Goal: Task Accomplishment & Management: Manage account settings

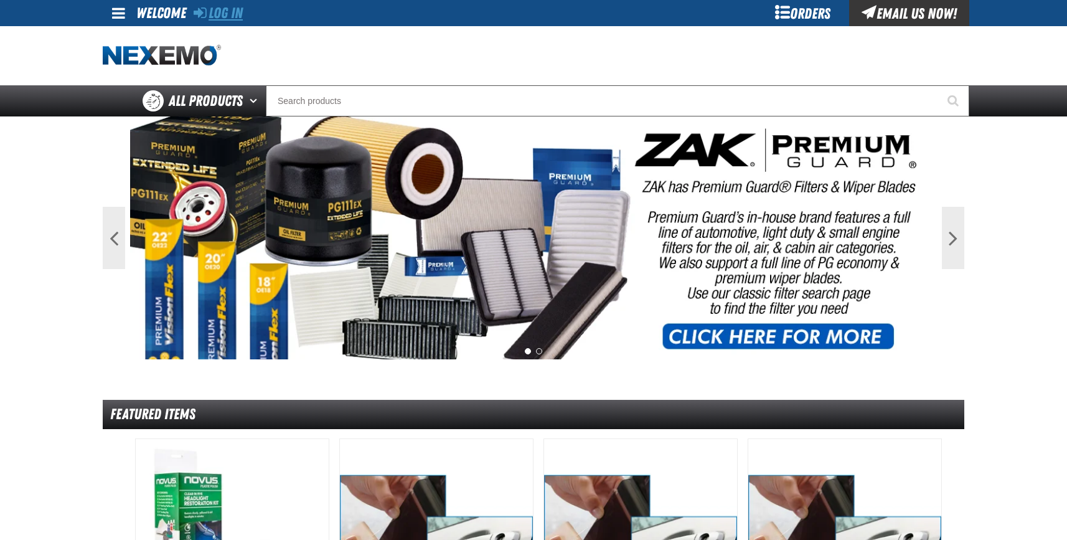
click at [222, 8] on link "Log In" at bounding box center [218, 12] width 49 height 17
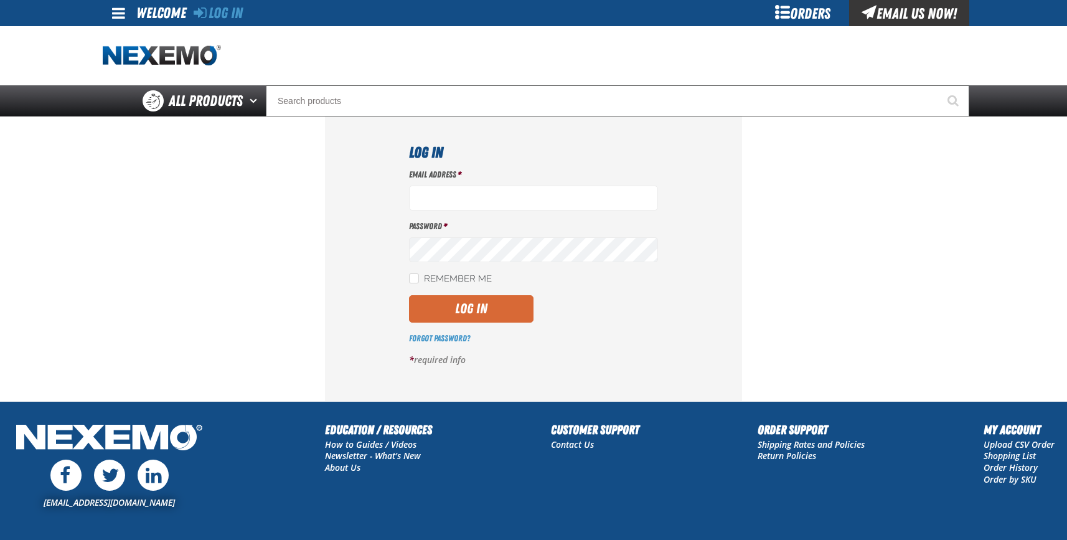
type input "jgoulette@vtaig.com"
click at [476, 306] on button "Log In" at bounding box center [471, 308] width 125 height 27
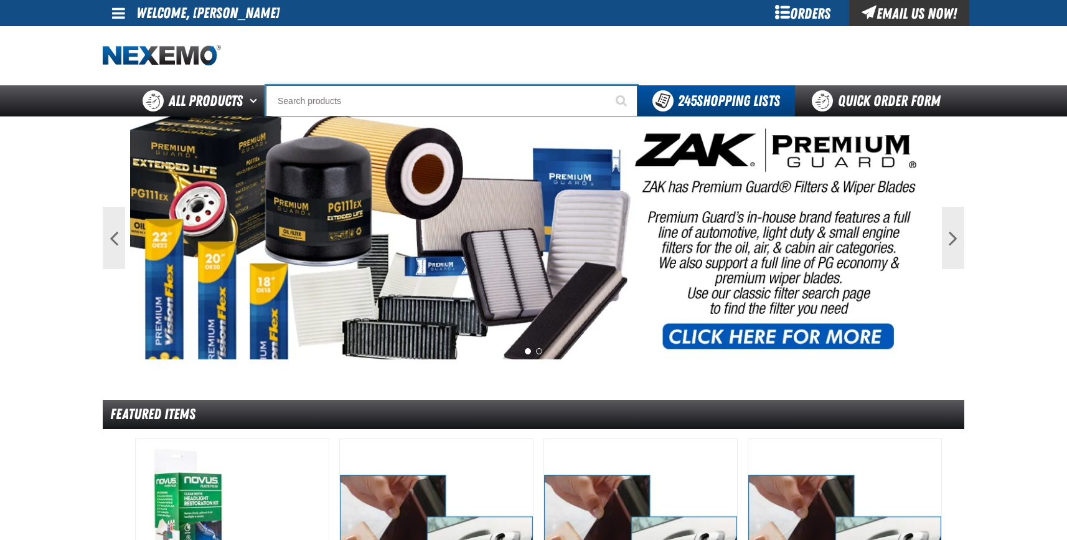
click at [318, 101] on input "Search" at bounding box center [452, 100] width 372 height 31
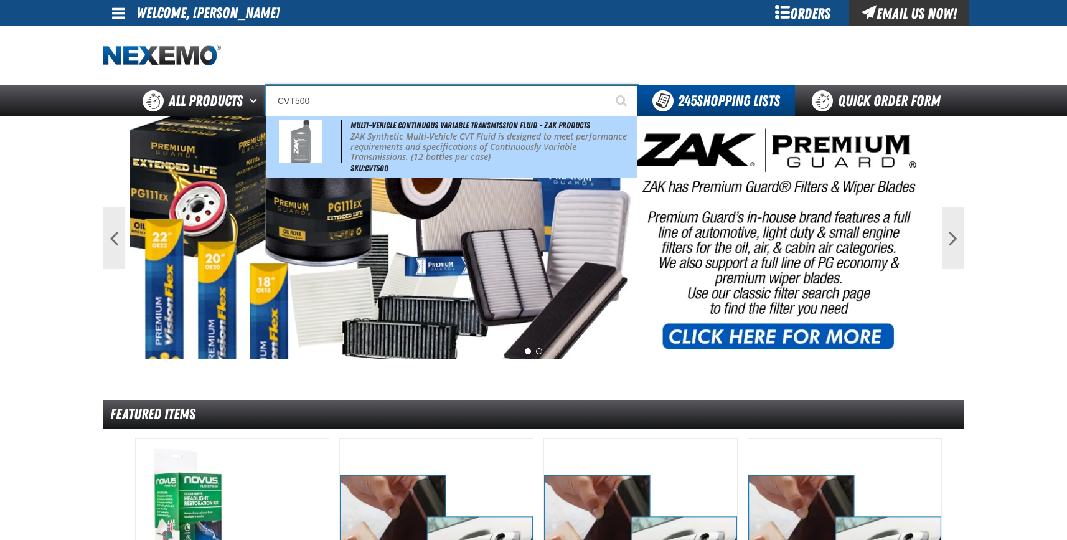
click at [367, 137] on p "ZAK Synthetic Multi-Vehicle CVT Fluid is designed to meet performance requireme…" at bounding box center [493, 146] width 284 height 31
type input "Multi-Vehicle Continuous Variable Transmission Fluid - ZAK Products"
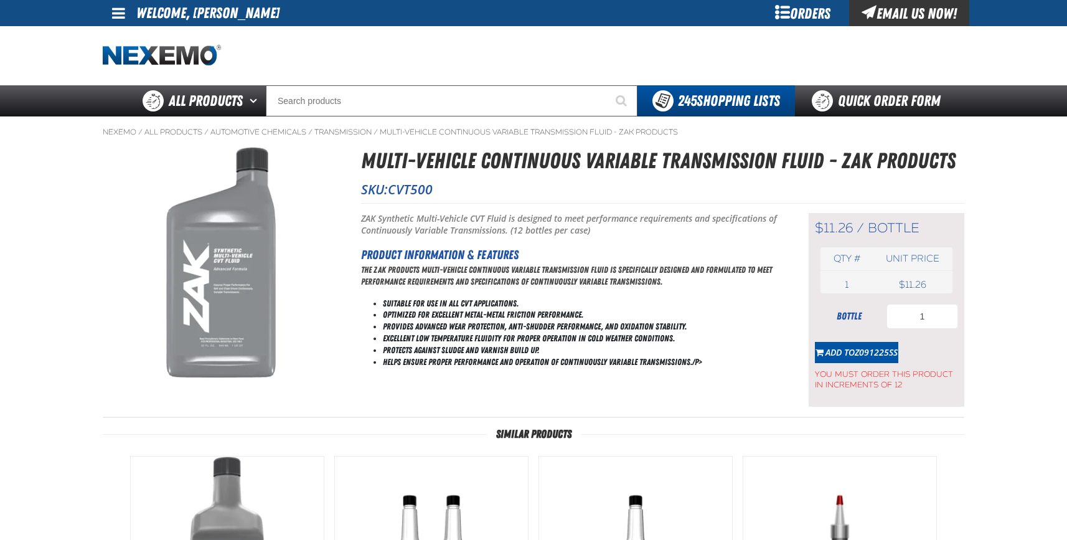
type input "24"
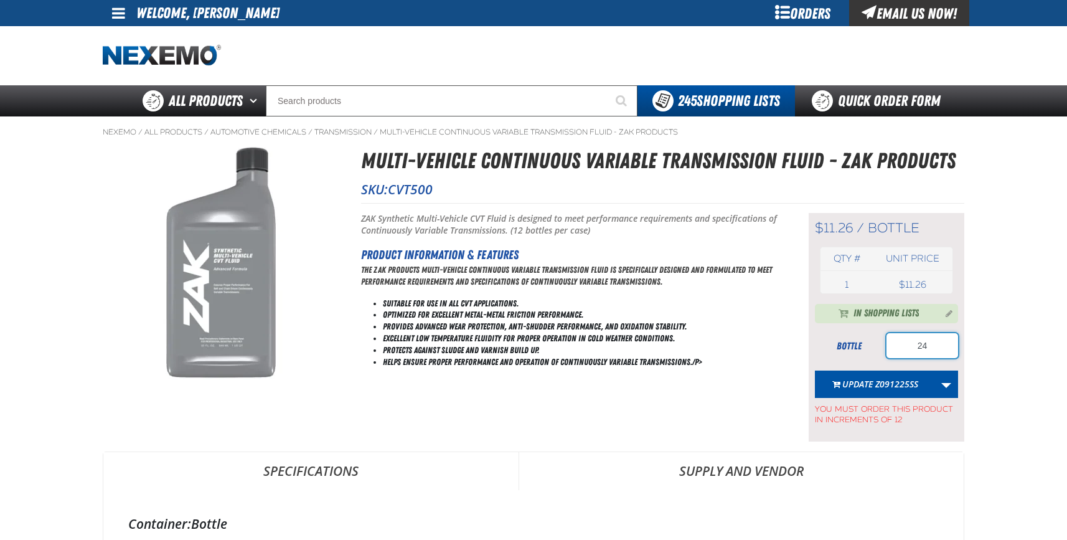
drag, startPoint x: 939, startPoint y: 344, endPoint x: 746, endPoint y: 331, distance: 192.9
click at [747, 331] on div "Short Description: ZAK Synthetic Multi-Vehicle CVT Fluid is designed to meet pe…" at bounding box center [662, 322] width 603 height 239
type input "12"
click at [947, 386] on link "More Actions" at bounding box center [947, 384] width 24 height 27
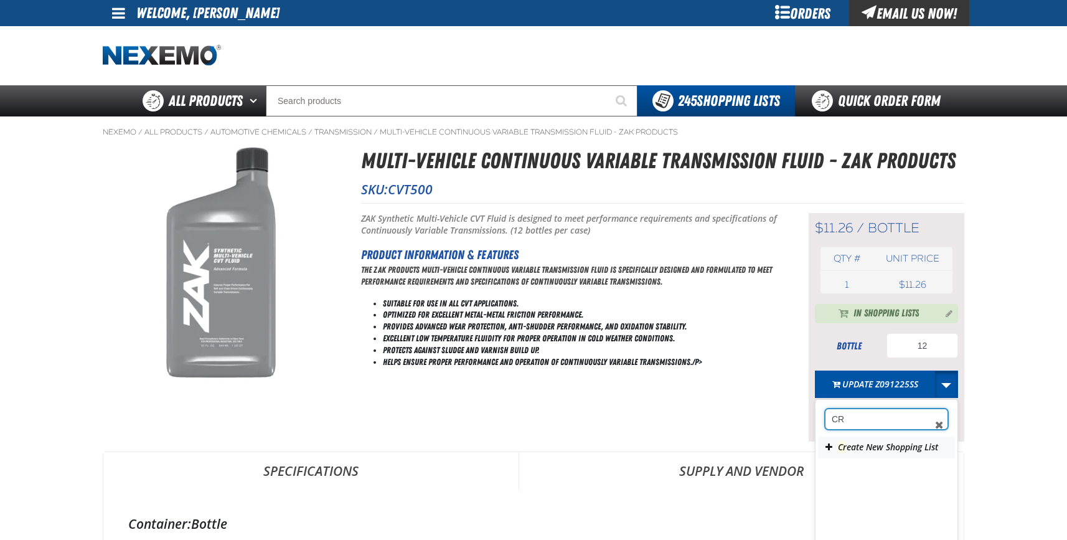
type input "CR"
click at [891, 448] on button "Cr eate New Shopping List" at bounding box center [886, 448] width 137 height 22
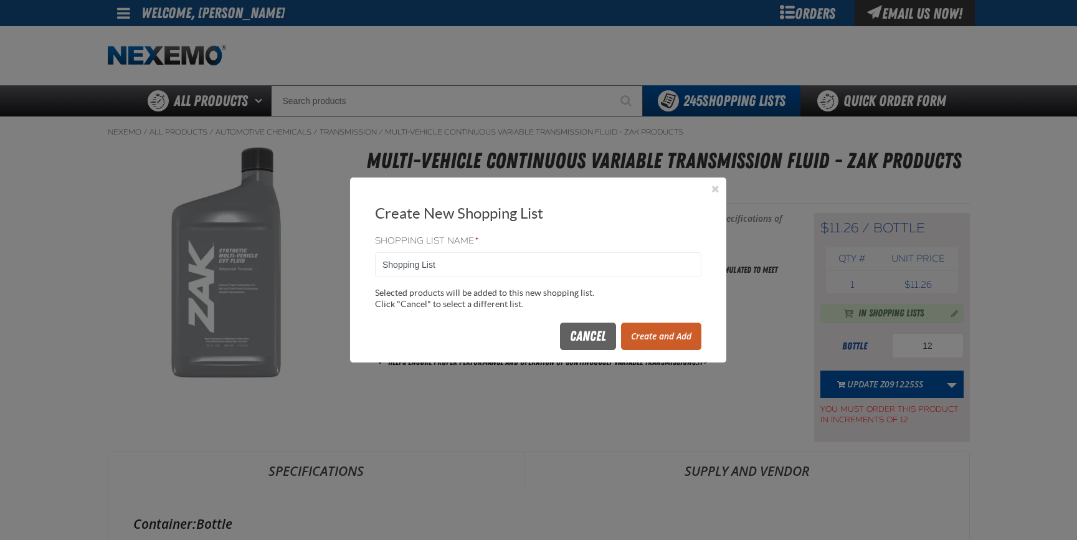
drag, startPoint x: 437, startPoint y: 261, endPoint x: 336, endPoint y: 247, distance: 101.8
type input "Z092625SS"
click at [656, 339] on button "Create and Add" at bounding box center [661, 336] width 80 height 27
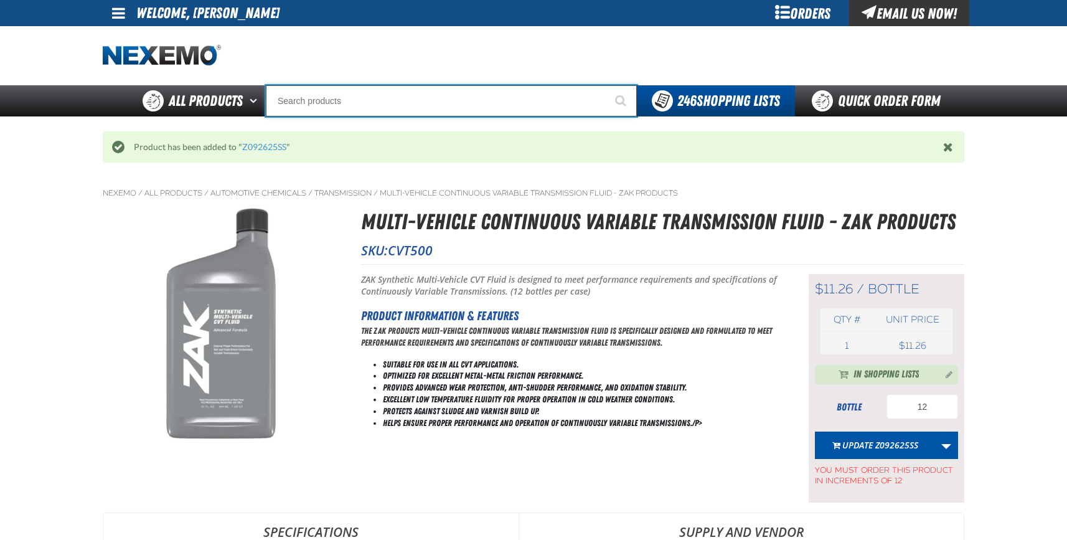
click at [319, 103] on input "Search" at bounding box center [451, 100] width 371 height 31
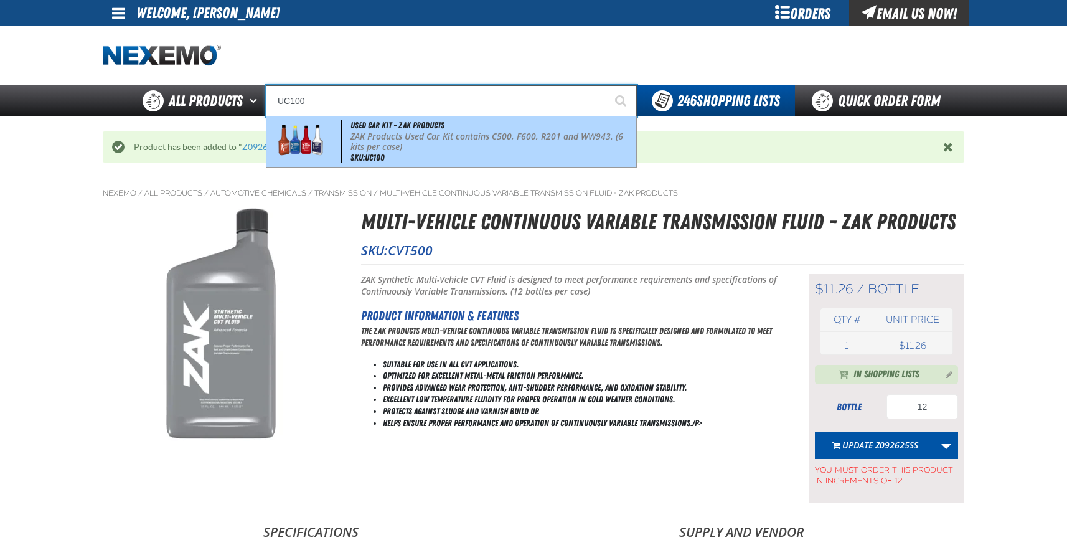
click at [394, 145] on p "ZAK Products Used Car Kit contains C500, F600, R201 and WW943. (6 kits per case)" at bounding box center [492, 141] width 283 height 21
type input "Used Car Kit - ZAK Products"
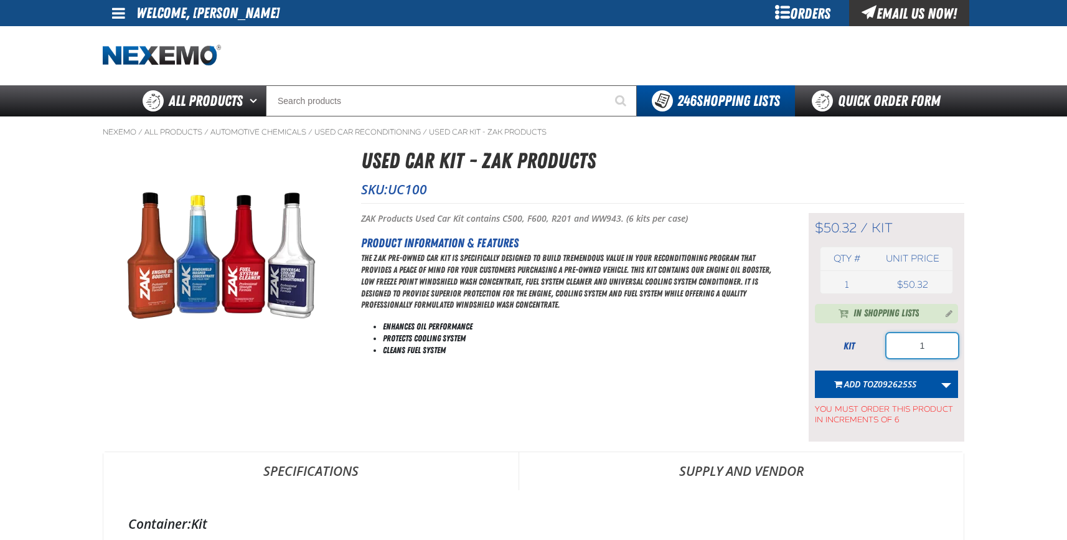
drag, startPoint x: 932, startPoint y: 342, endPoint x: 881, endPoint y: 354, distance: 53.0
click at [881, 354] on div "kit 1" at bounding box center [886, 345] width 143 height 25
type input "72"
click at [881, 381] on span "Z092625SS" at bounding box center [895, 384] width 43 height 12
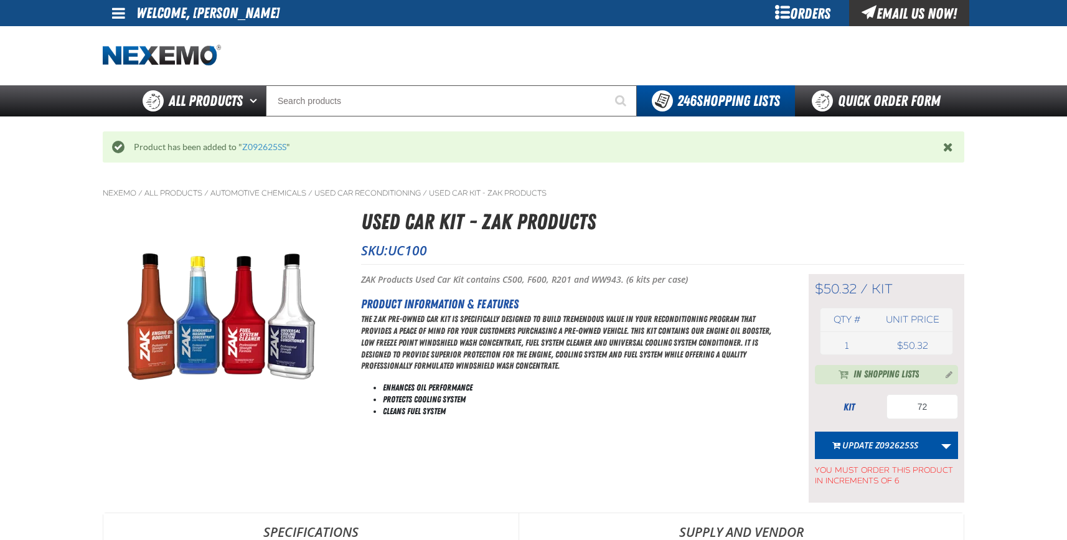
click at [1033, 272] on main "Nexemo / All Products / / / UC100" at bounding box center [533, 403] width 1067 height 452
click at [23, 179] on main "Nexemo / All Products / / / UC100" at bounding box center [533, 403] width 1067 height 452
click at [1026, 175] on div "Staging Site 5.1 Upgrade Site My Account My Account Support Ticket Support Tick…" at bounding box center [533, 434] width 1067 height 868
click at [879, 452] on button "Update Z092625SS" at bounding box center [875, 445] width 120 height 27
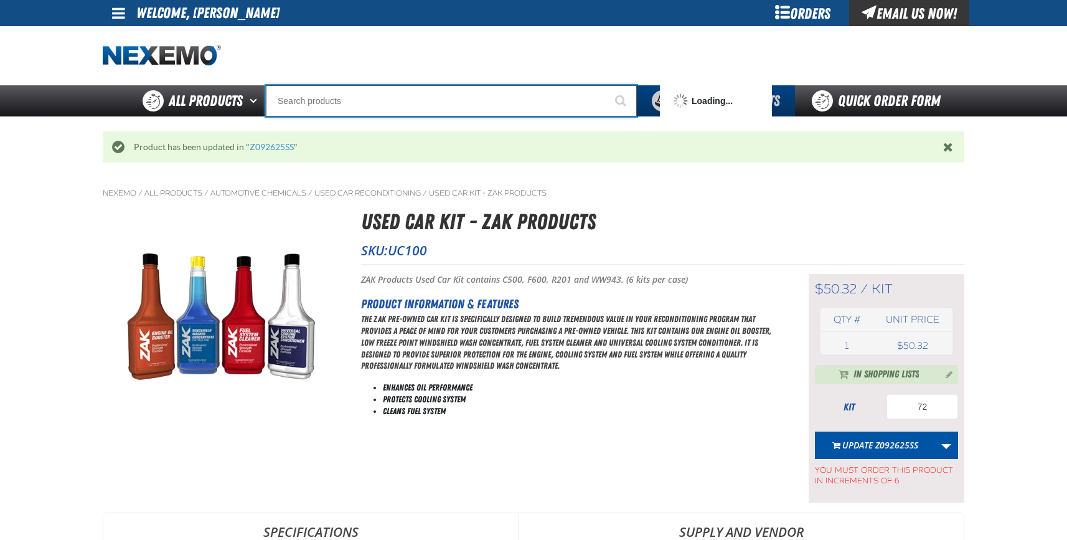
click at [328, 102] on input "Search" at bounding box center [451, 100] width 371 height 31
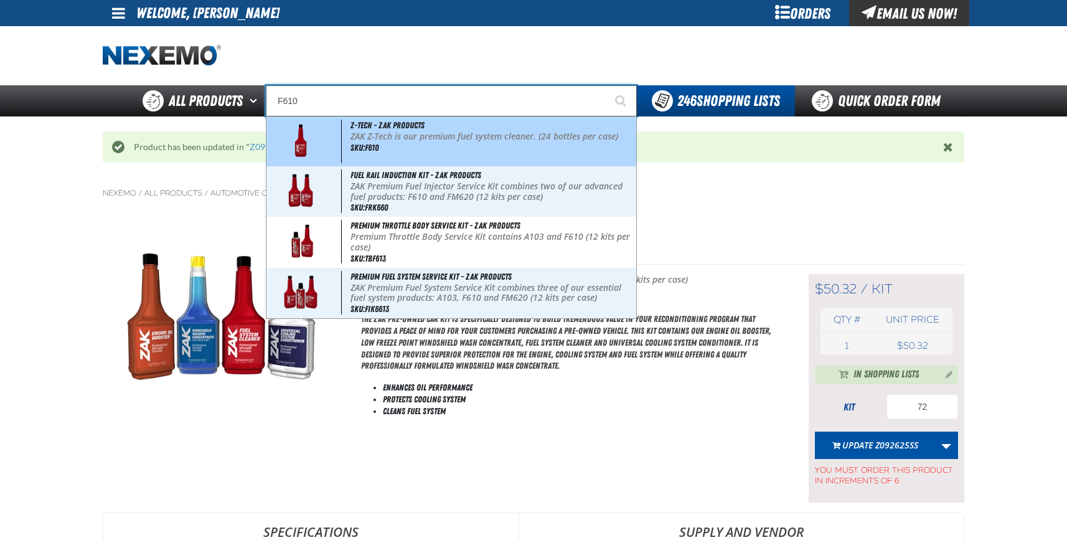
click at [415, 141] on p "ZAK Z-Tech is our premium fuel system cleaner. (24 bottles per case)" at bounding box center [492, 136] width 283 height 11
type input "Z-Tech - ZAK Products"
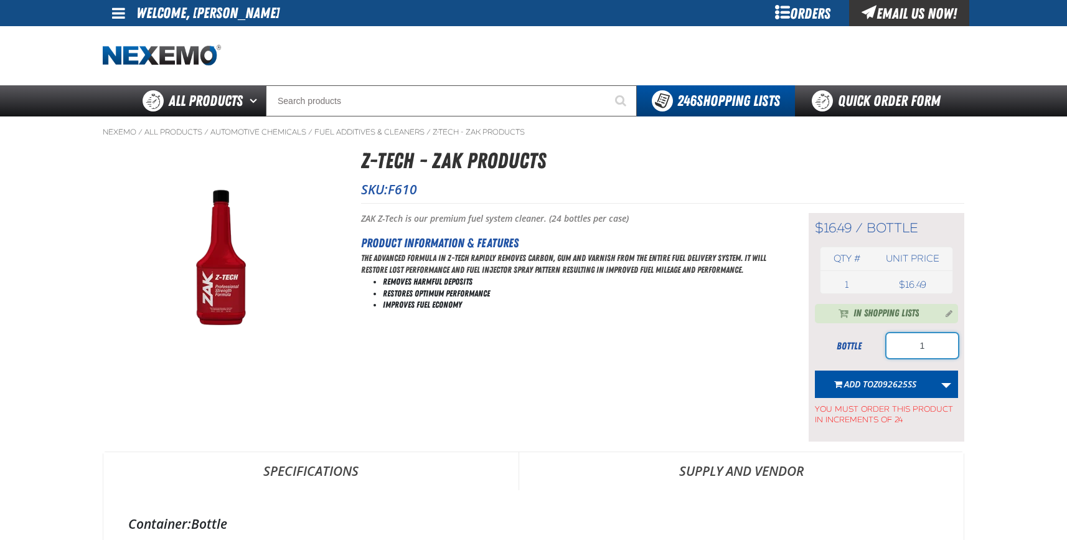
drag, startPoint x: 935, startPoint y: 345, endPoint x: 864, endPoint y: 347, distance: 71.0
click at [864, 347] on div "bottle 1" at bounding box center [886, 345] width 143 height 25
type input "48"
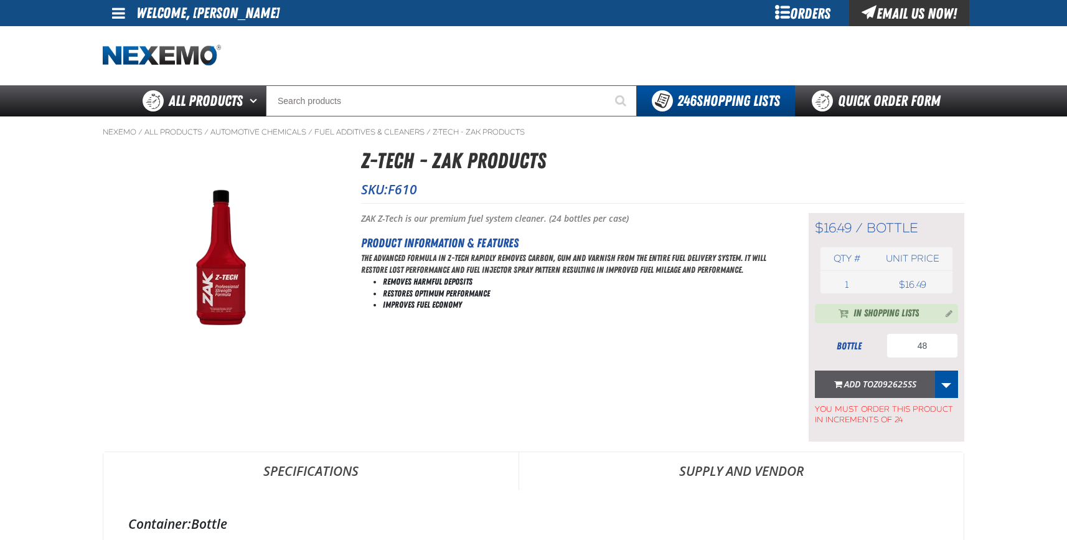
click at [865, 382] on span "Add to Z092625SS" at bounding box center [881, 384] width 72 height 12
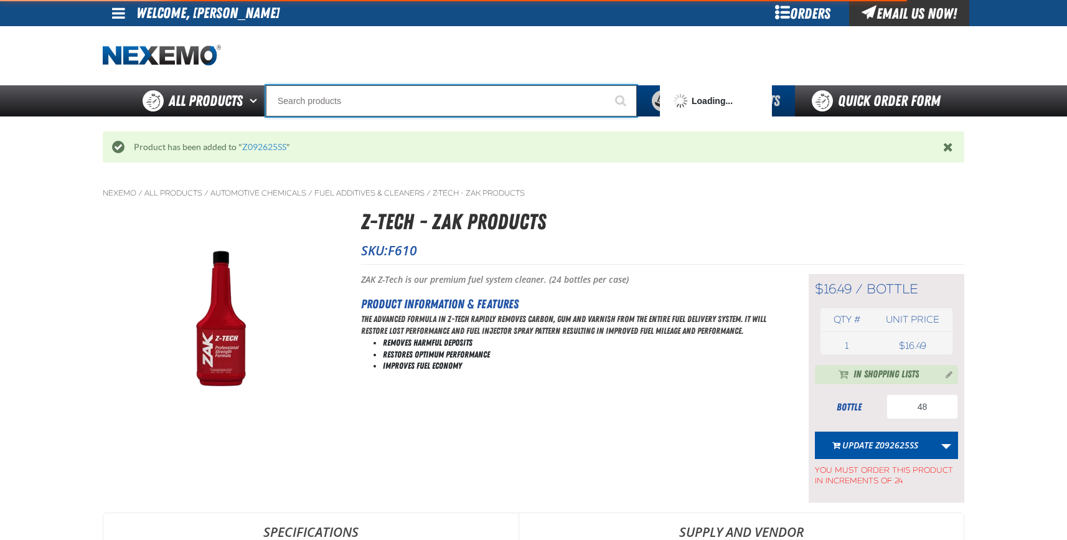
click at [313, 100] on input "Search" at bounding box center [451, 100] width 371 height 31
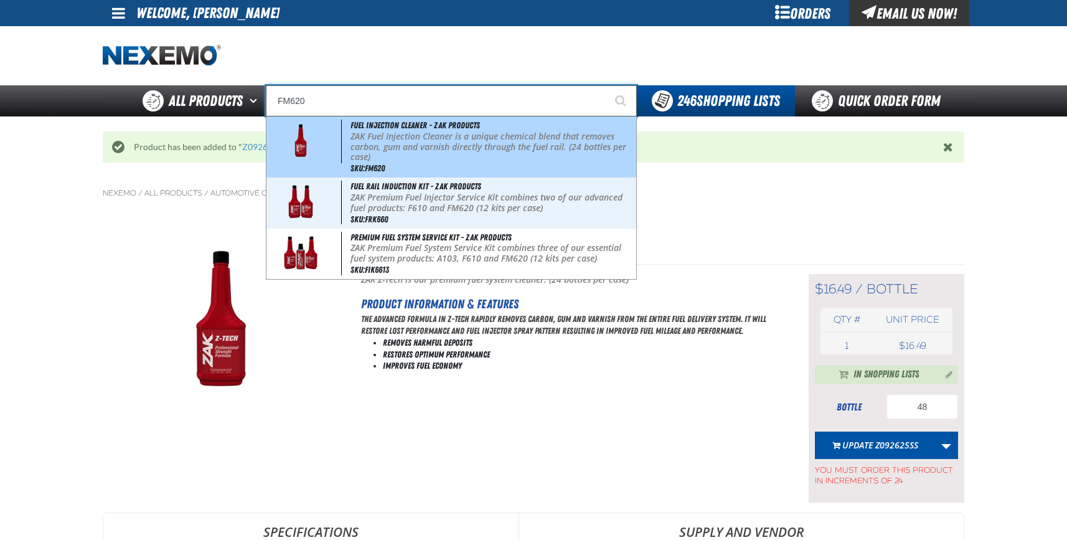
click at [401, 138] on p "ZAK Fuel Injection Cleaner is a unique chemical blend that removes carbon, gum …" at bounding box center [492, 146] width 283 height 31
type input "Fuel Injection Cleaner - ZAK Products"
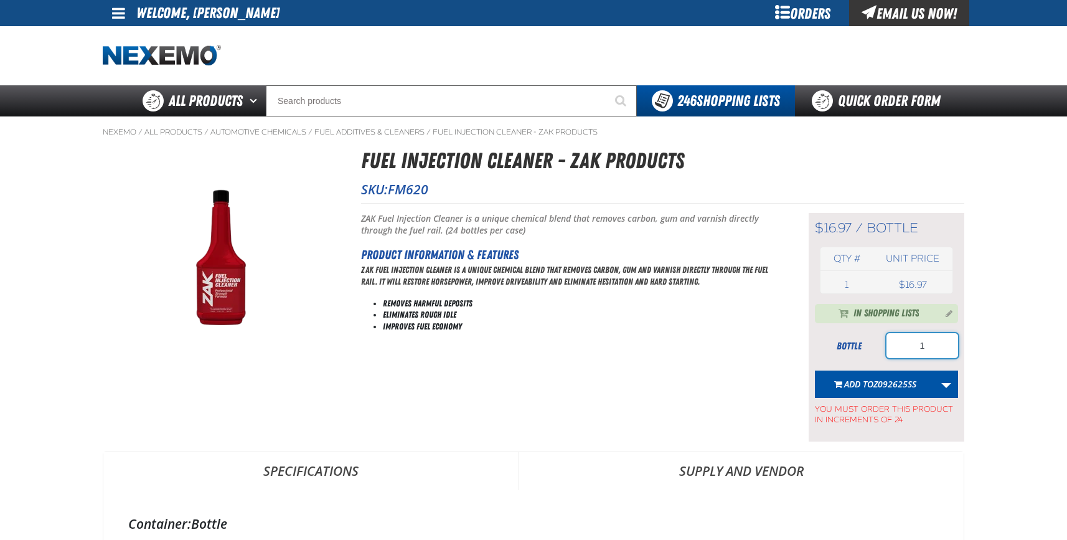
drag, startPoint x: 890, startPoint y: 349, endPoint x: 875, endPoint y: 351, distance: 15.1
click at [875, 351] on div "bottle 1" at bounding box center [886, 345] width 143 height 25
type input "24"
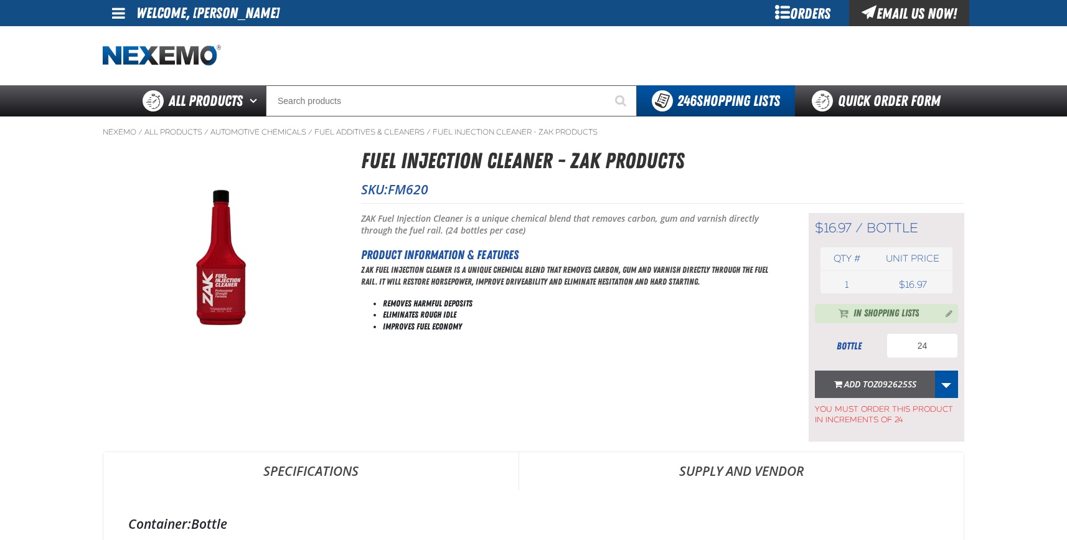
click at [882, 384] on span "Z092625SS" at bounding box center [895, 384] width 43 height 12
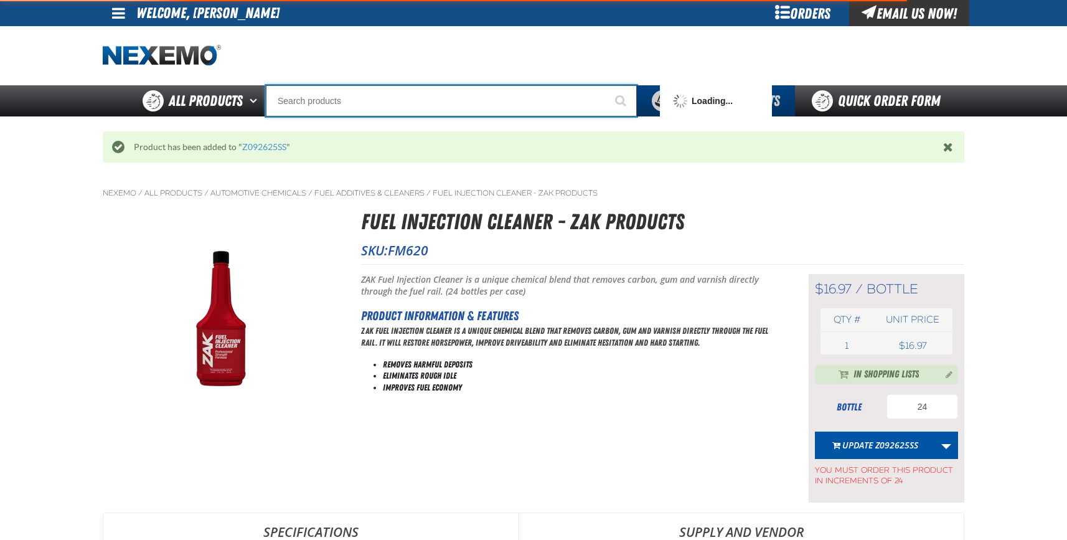
click at [290, 102] on input "Search" at bounding box center [451, 100] width 371 height 31
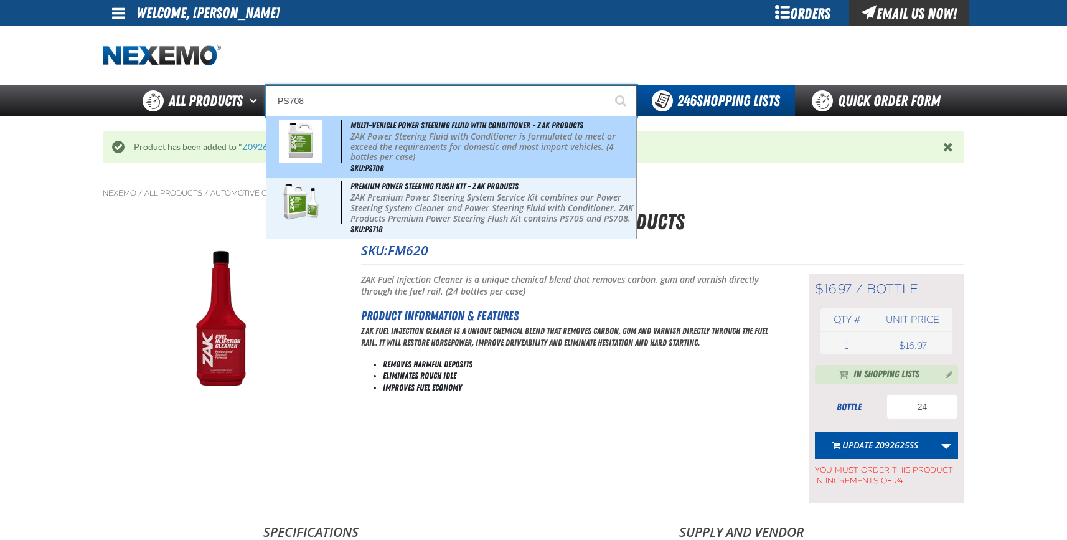
click at [366, 136] on p "ZAK Power Steering Fluid with Conditioner is formulated to meet or exceed the r…" at bounding box center [492, 146] width 283 height 31
type input "Multi-Vehicle Power Steering Fluid with Conditioner - ZAK Products"
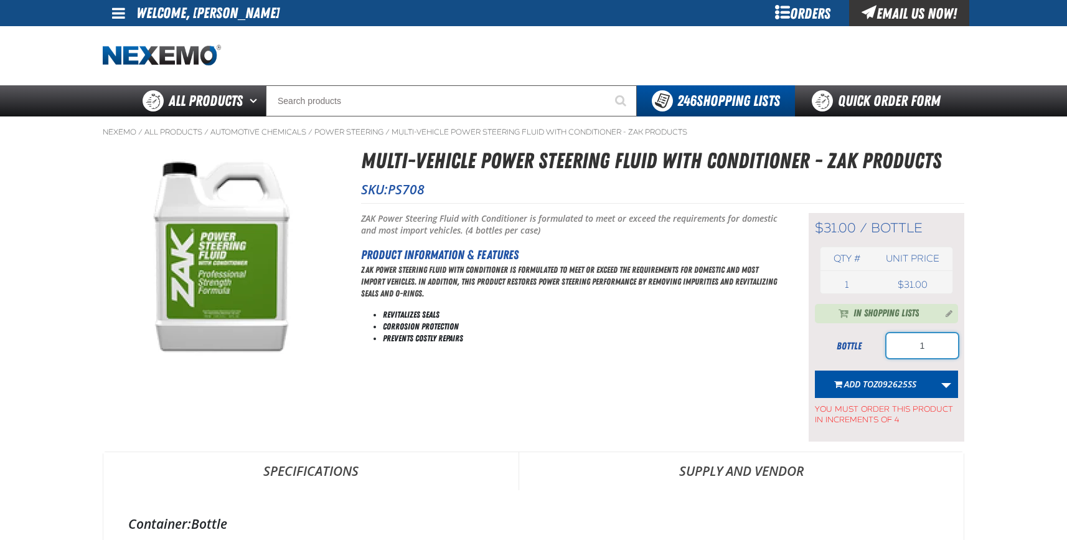
drag, startPoint x: 929, startPoint y: 346, endPoint x: 871, endPoint y: 345, distance: 58.5
click at [873, 344] on div "bottle 1" at bounding box center [886, 345] width 143 height 25
type input "8"
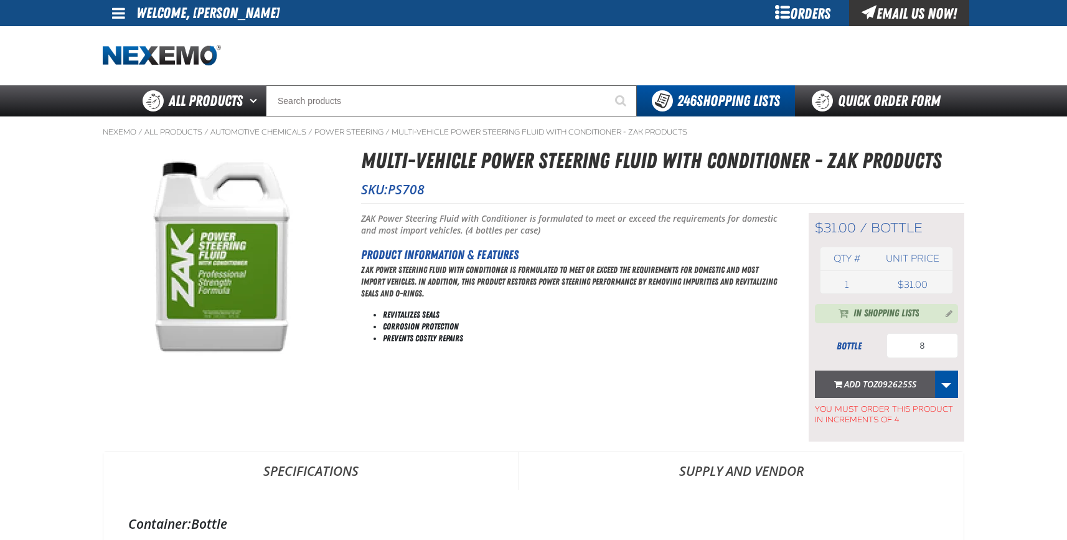
click at [865, 386] on span "Add to Z092625SS" at bounding box center [881, 384] width 72 height 12
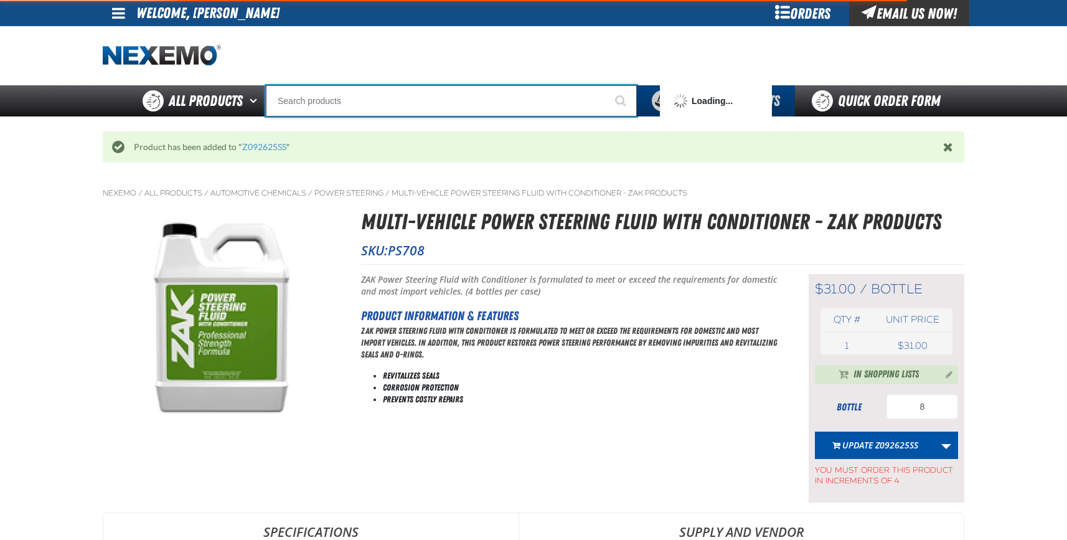
click at [303, 102] on input "Search" at bounding box center [451, 100] width 371 height 31
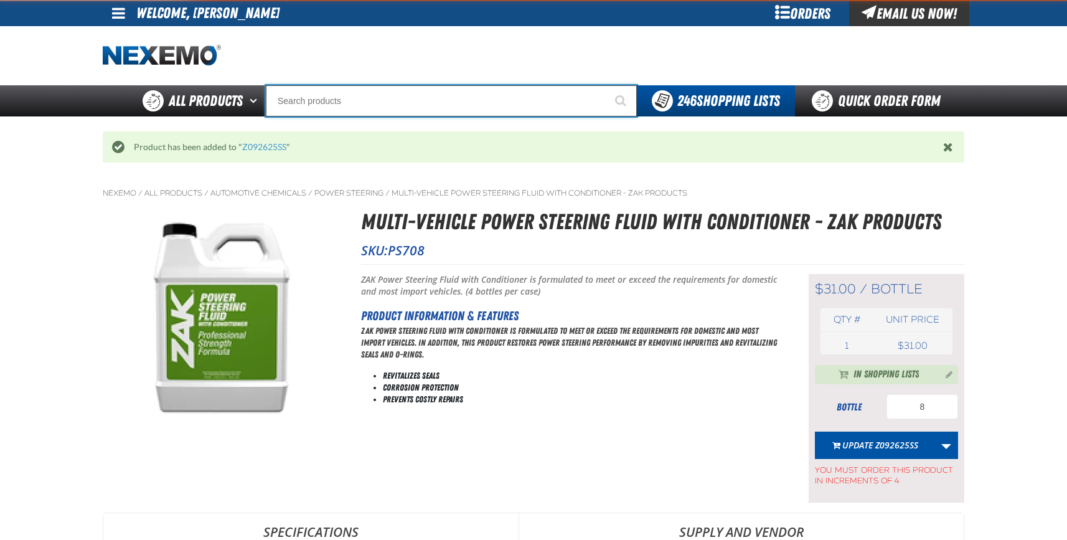
type input "R"
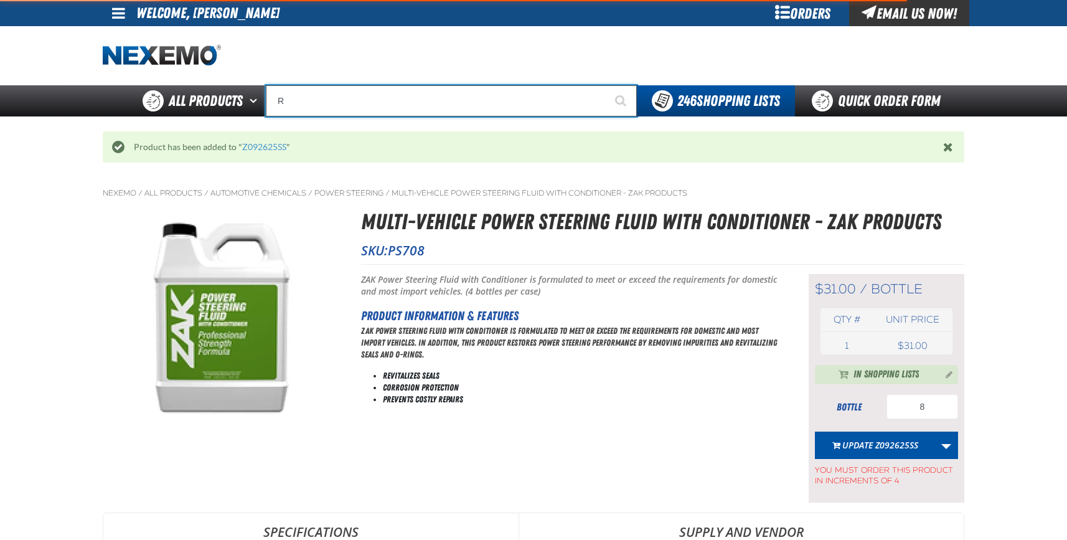
type input "ROADSIDE R"
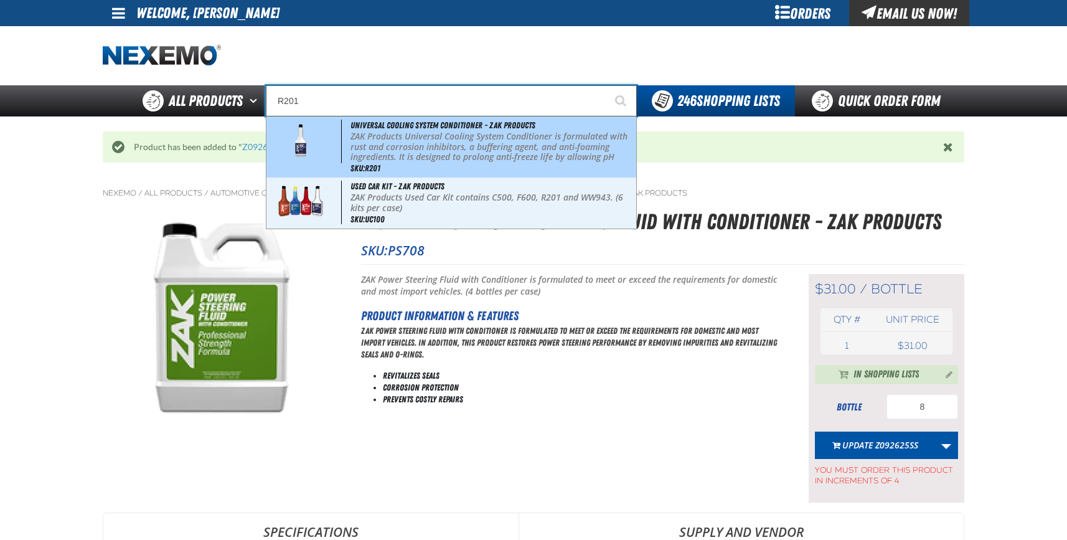
click at [387, 153] on p "ZAK Products Universal Cooling System Conditioner is formulated with rust and c…" at bounding box center [492, 157] width 283 height 52
type input "Universal Cooling System Conditioner - ZAK Products"
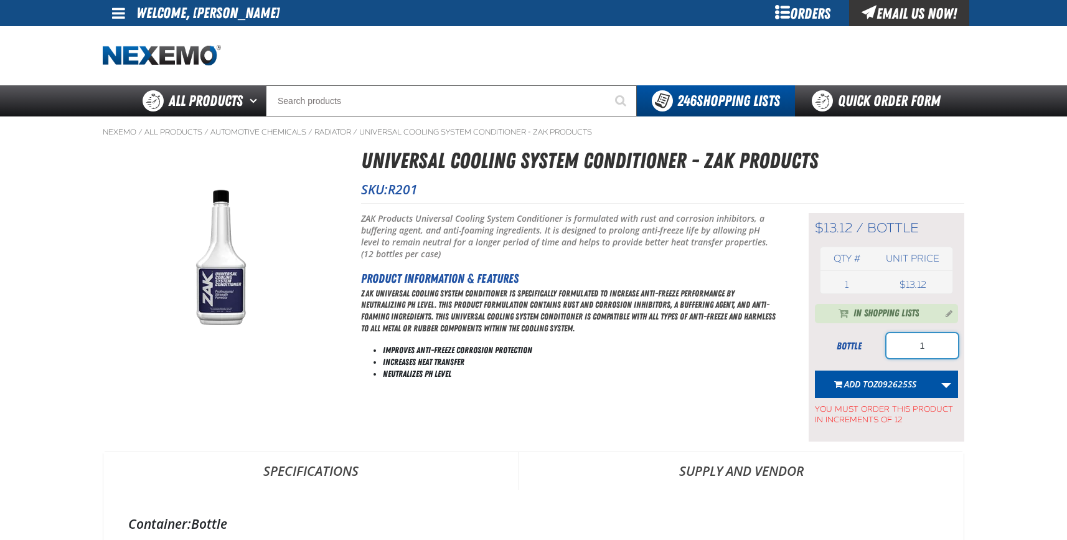
drag, startPoint x: 915, startPoint y: 350, endPoint x: 891, endPoint y: 351, distance: 23.7
click at [900, 351] on input "1" at bounding box center [923, 345] width 72 height 25
type input "24"
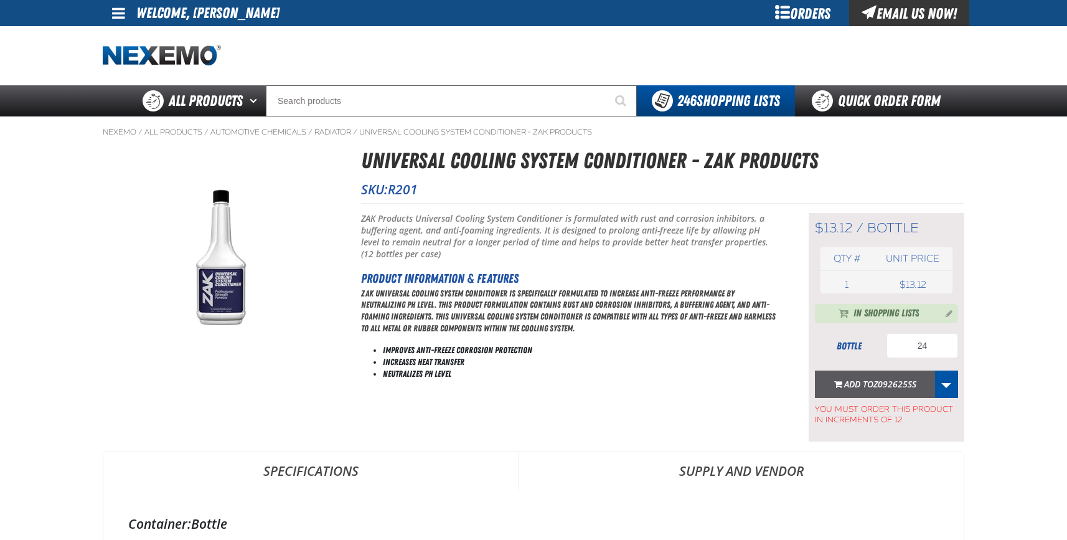
click at [882, 385] on span "Z092625SS" at bounding box center [895, 384] width 43 height 12
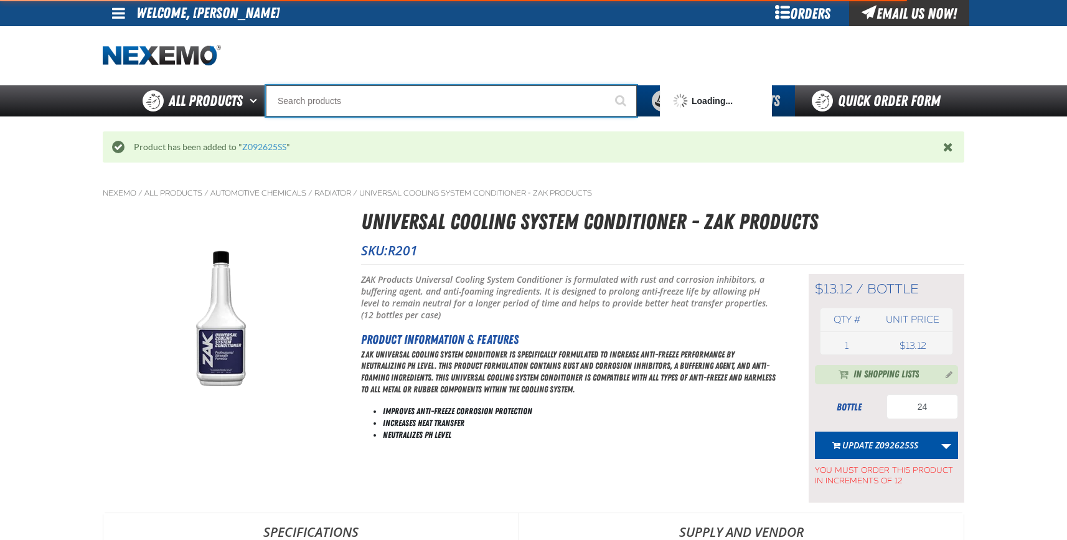
click at [304, 97] on input "Search" at bounding box center [451, 100] width 371 height 31
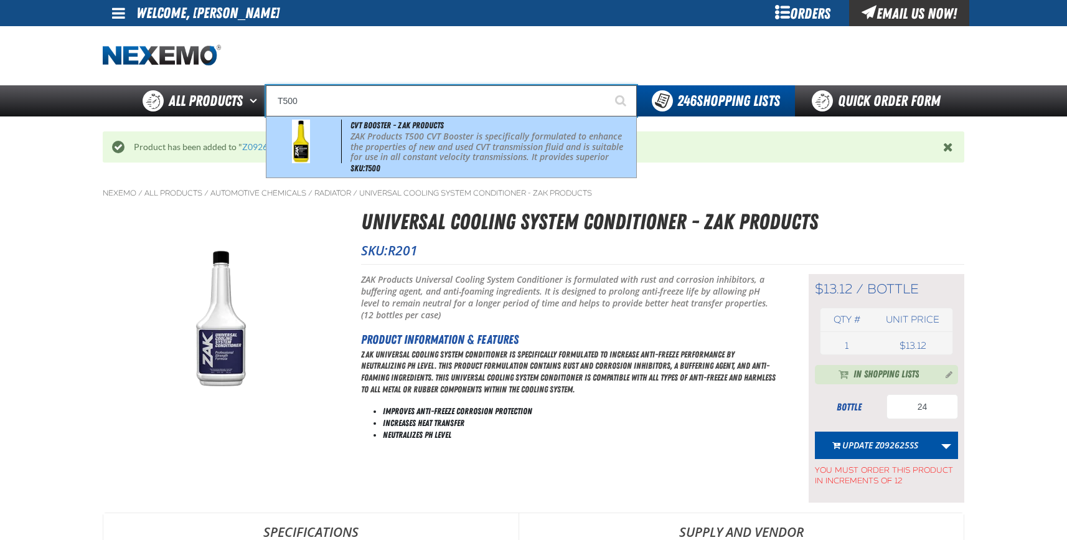
click at [386, 140] on p "ZAK Products T500 CVT Booster is specifically formulated to enhance the propert…" at bounding box center [492, 157] width 283 height 52
type input "CVT Booster - ZAK Products"
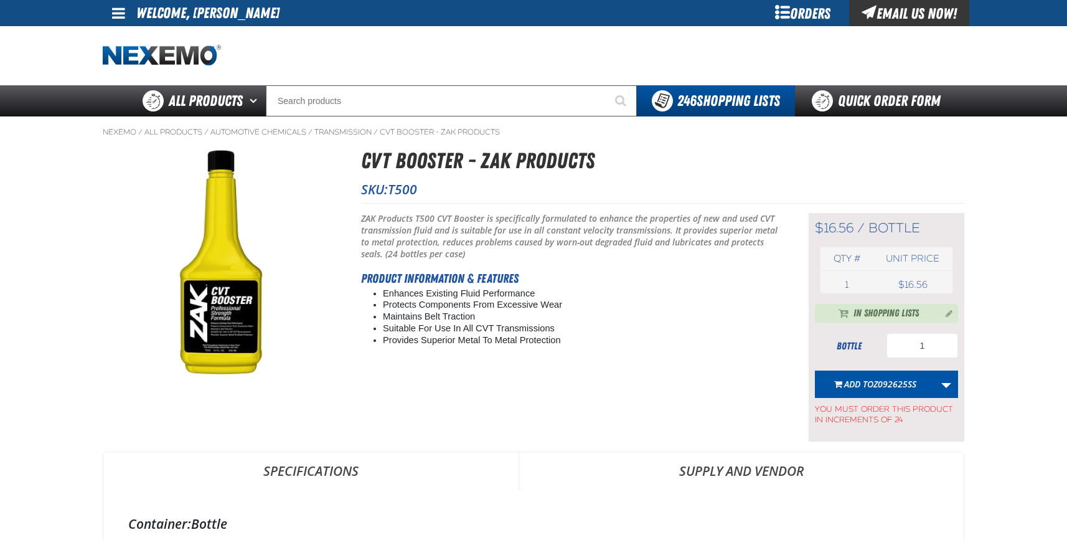
type input "12"
drag, startPoint x: 940, startPoint y: 348, endPoint x: 874, endPoint y: 354, distance: 65.7
click at [874, 354] on div "bottle 1" at bounding box center [886, 345] width 143 height 25
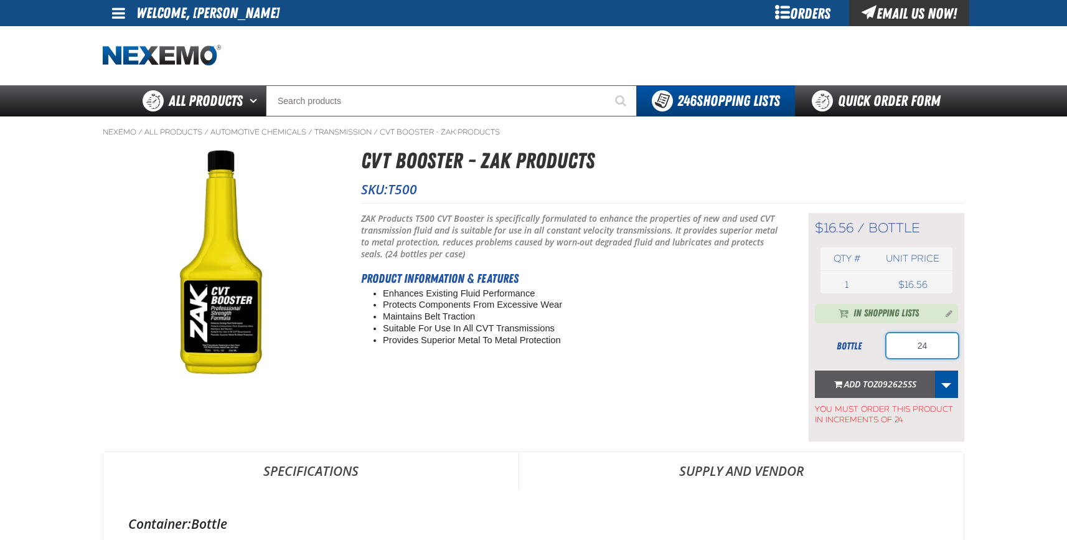
type input "24"
click at [892, 382] on span "Z092625SS" at bounding box center [895, 384] width 43 height 12
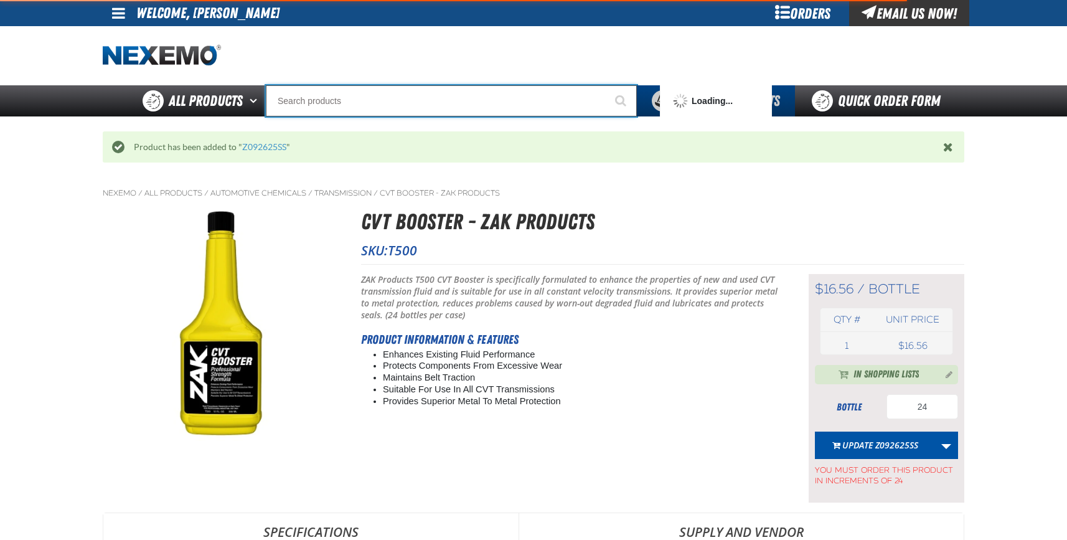
click at [308, 103] on input "Search" at bounding box center [451, 100] width 371 height 31
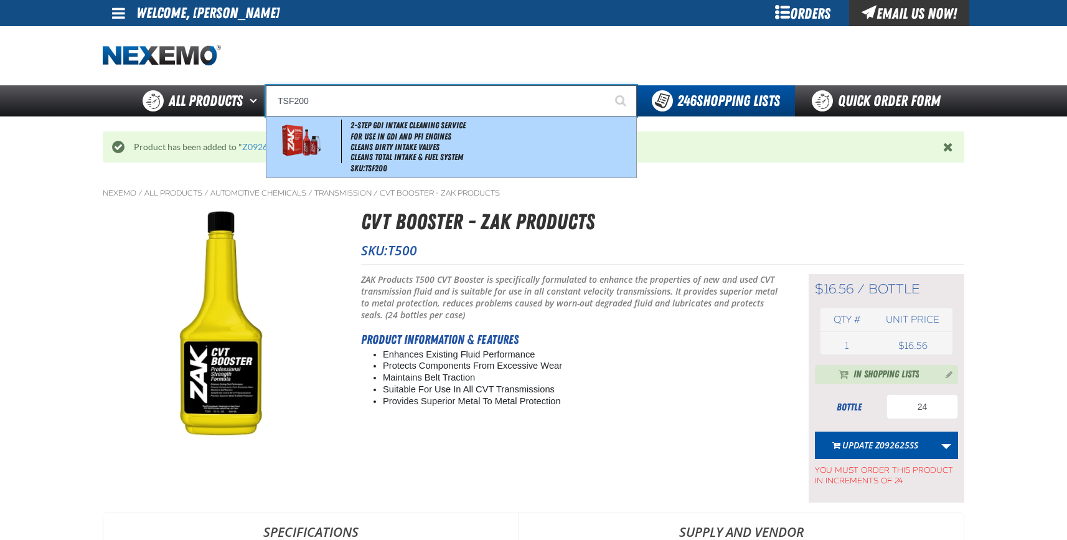
click at [474, 152] on li "Cleans Total Intake & Fuel System" at bounding box center [492, 157] width 283 height 11
type input "2-Step GDI Intake Cleaning Service"
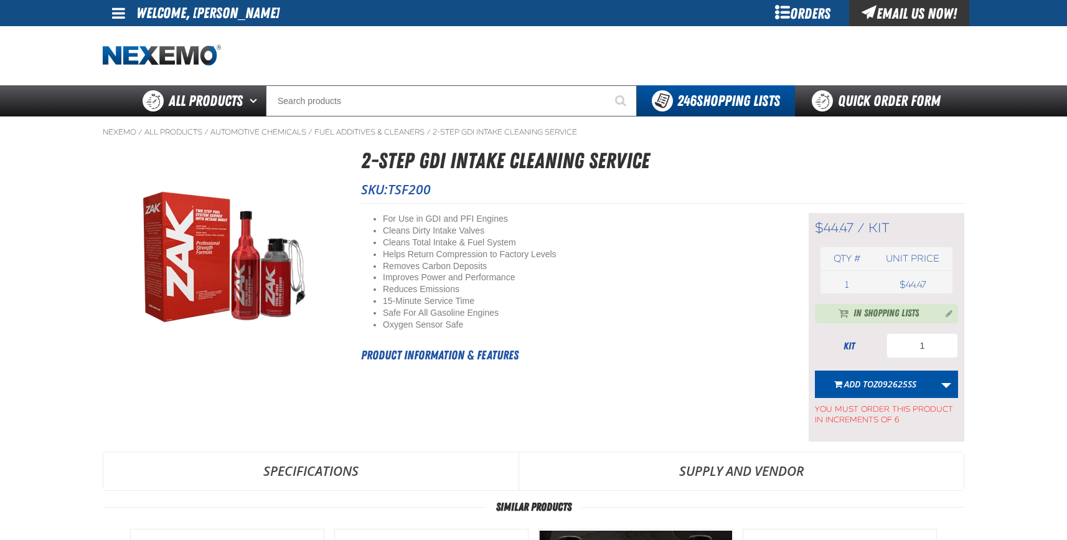
type input "48"
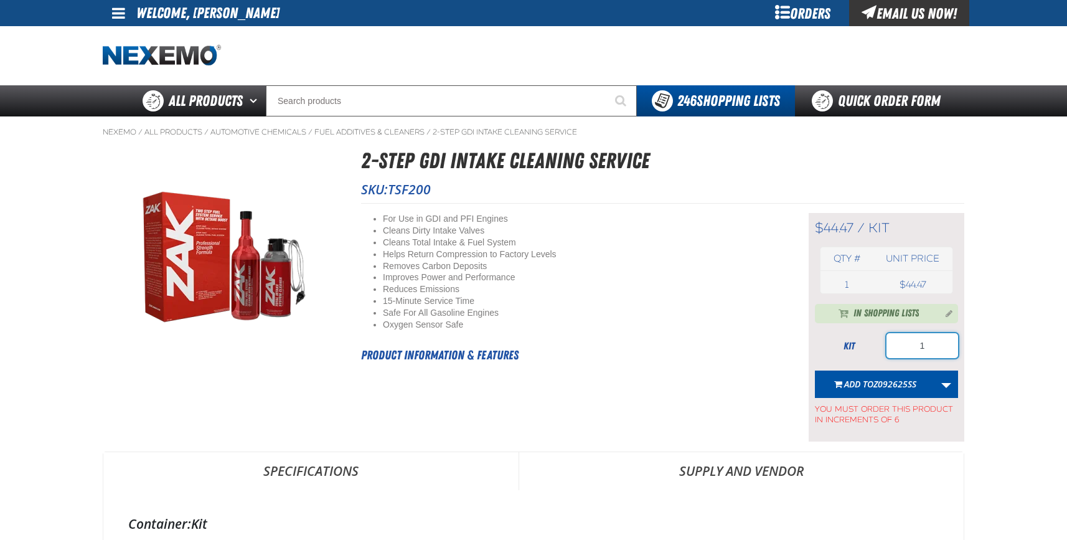
drag, startPoint x: 924, startPoint y: 349, endPoint x: 896, endPoint y: 352, distance: 28.1
click at [896, 352] on input "1" at bounding box center [923, 345] width 72 height 25
type input "24"
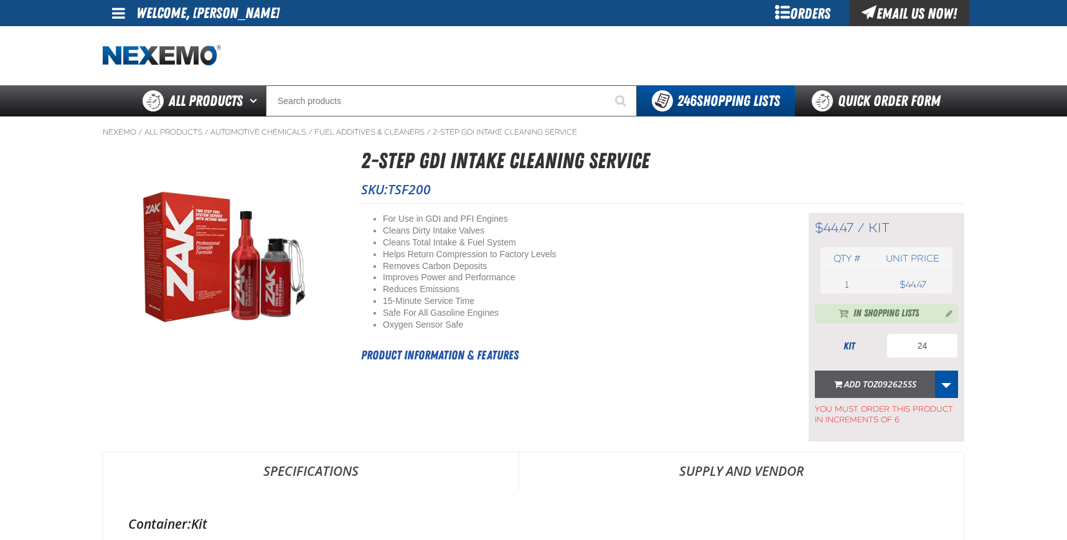
click at [894, 386] on span "Z092625SS" at bounding box center [895, 384] width 43 height 12
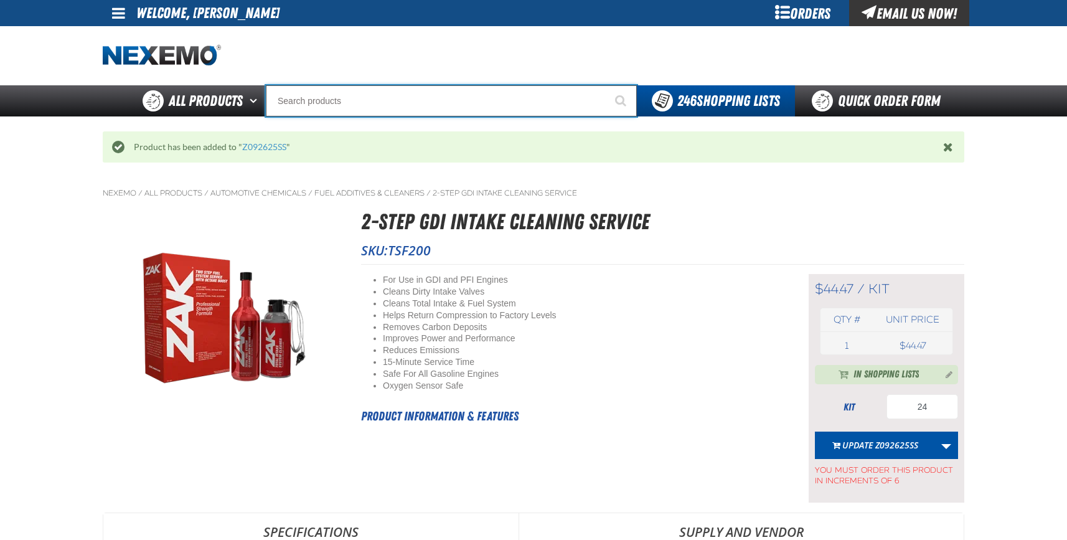
drag, startPoint x: 323, startPoint y: 98, endPoint x: 329, endPoint y: 95, distance: 7.8
click at [323, 97] on input "Search" at bounding box center [451, 100] width 371 height 31
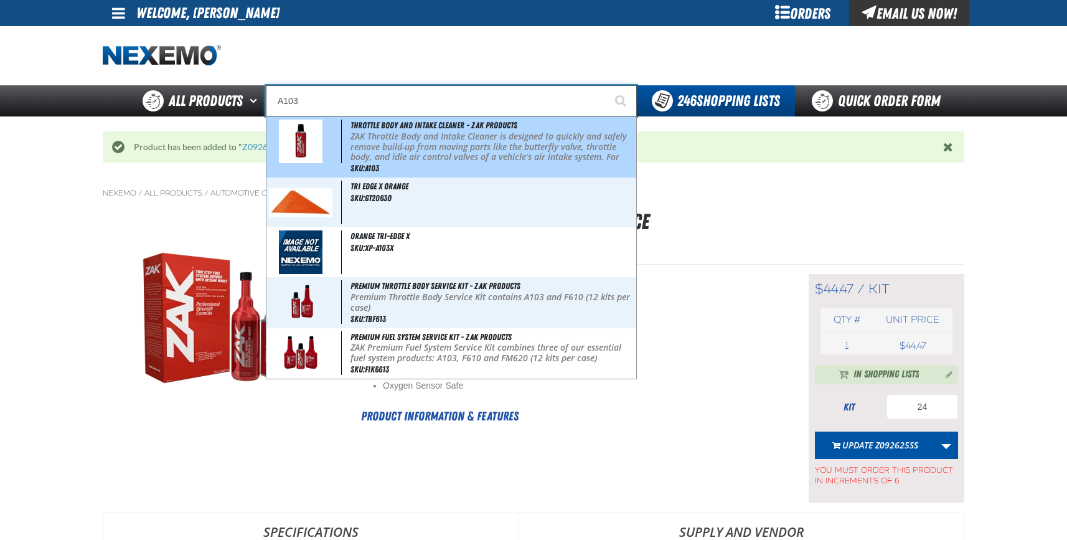
click at [497, 136] on p "ZAK Throttle Body and Intake Cleaner is designed to quickly and safely remove b…" at bounding box center [492, 152] width 283 height 42
type input "Throttle Body and Intake Cleaner - ZAK Products"
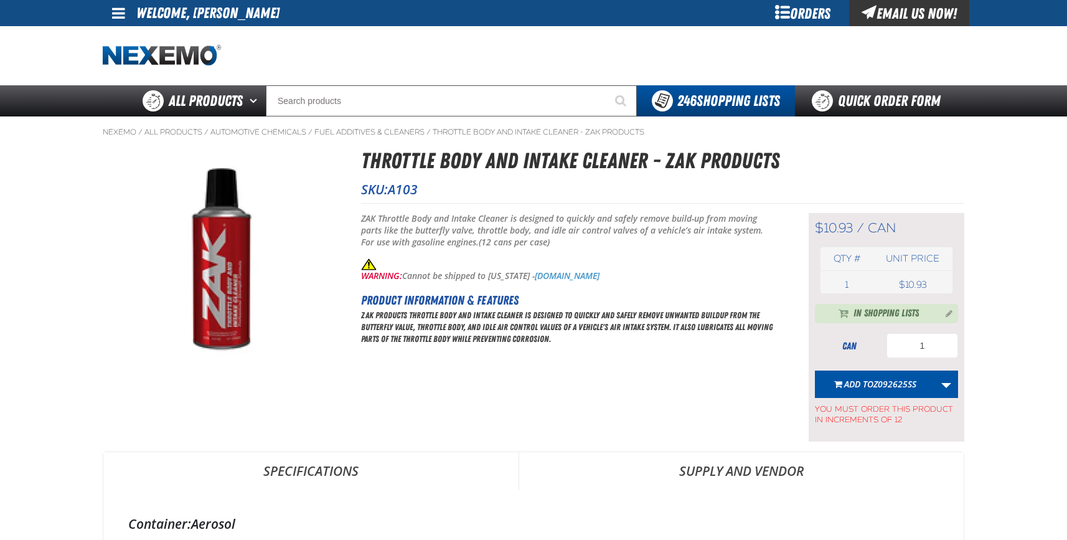
type input "24"
type input "48"
drag, startPoint x: 929, startPoint y: 346, endPoint x: 882, endPoint y: 346, distance: 47.3
click at [882, 346] on div "can 1" at bounding box center [886, 345] width 143 height 25
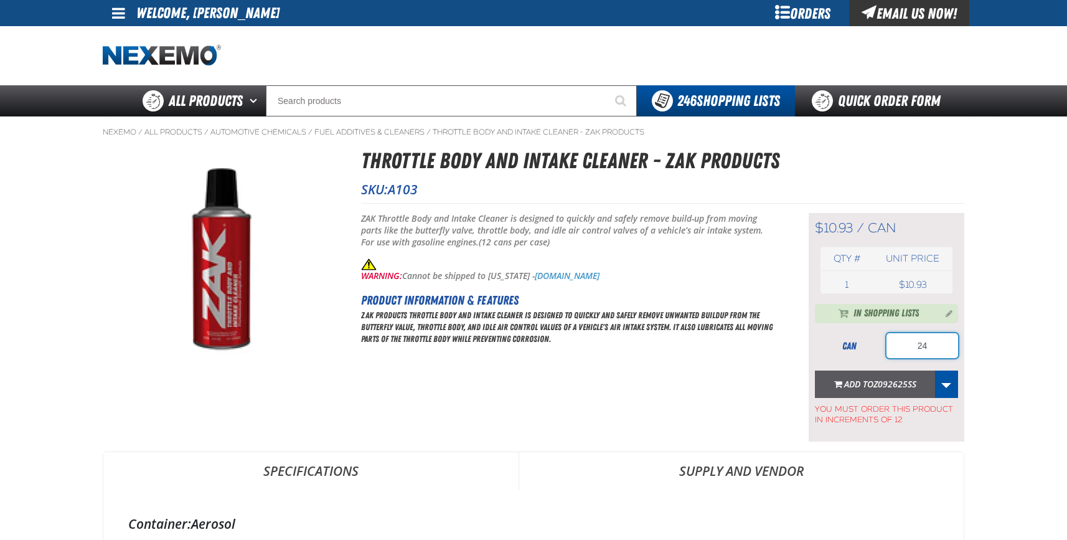
type input "24"
click at [896, 386] on span "Z092625SS" at bounding box center [895, 384] width 43 height 12
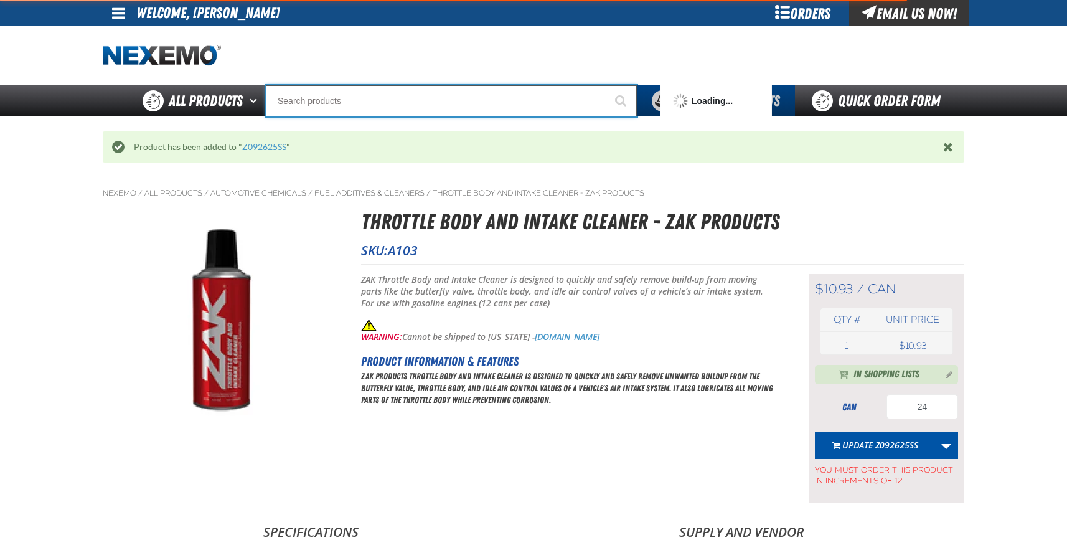
click at [294, 101] on input "Search" at bounding box center [451, 100] width 371 height 31
type input "AC"
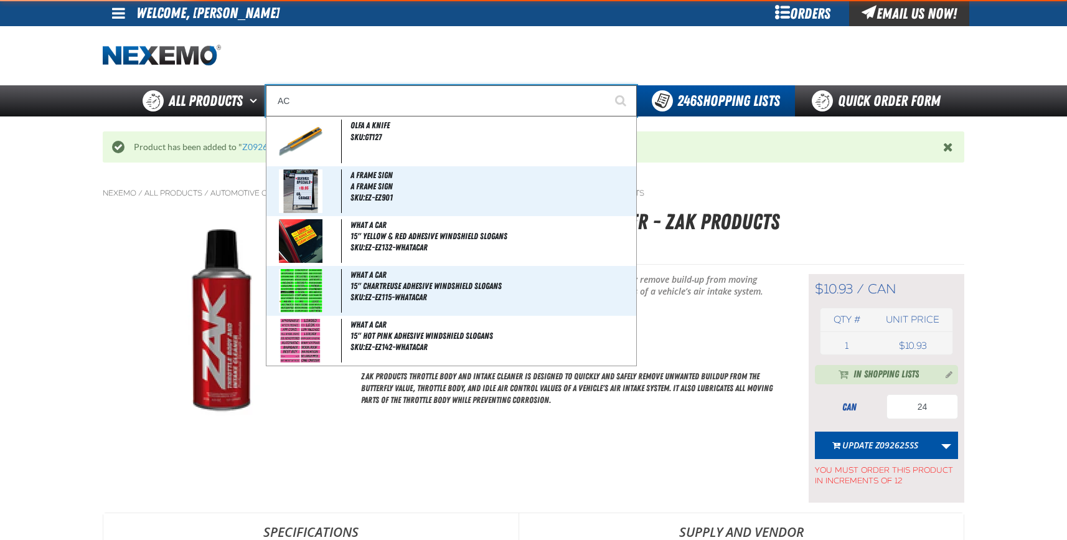
type input "AC Power Booster - ZAK Products"
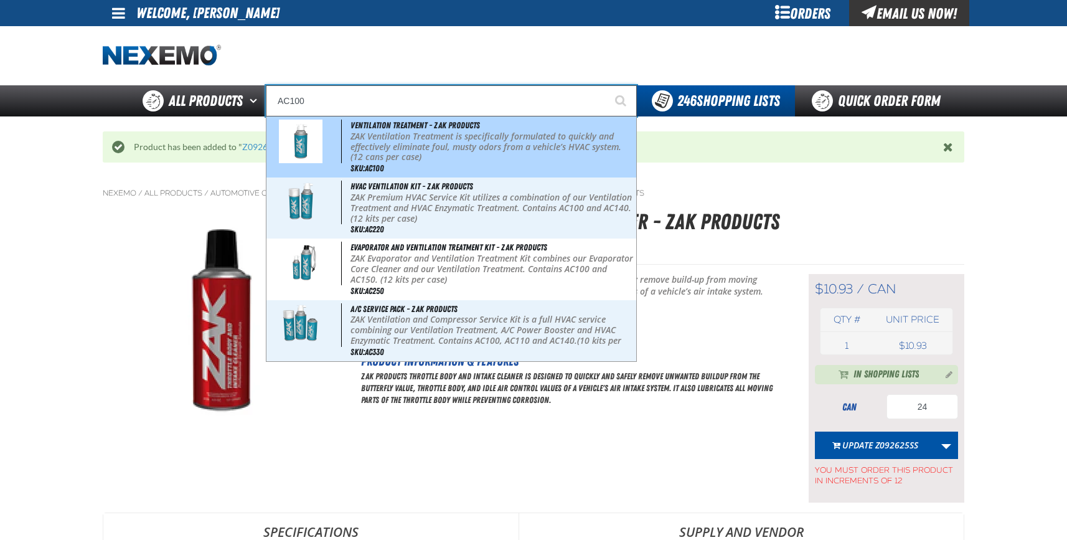
click at [452, 147] on p "ZAK Ventilation Treatment is specifically formulated to quickly and effectively…" at bounding box center [492, 146] width 283 height 31
type input "Ventilation Treatment - ZAK Products"
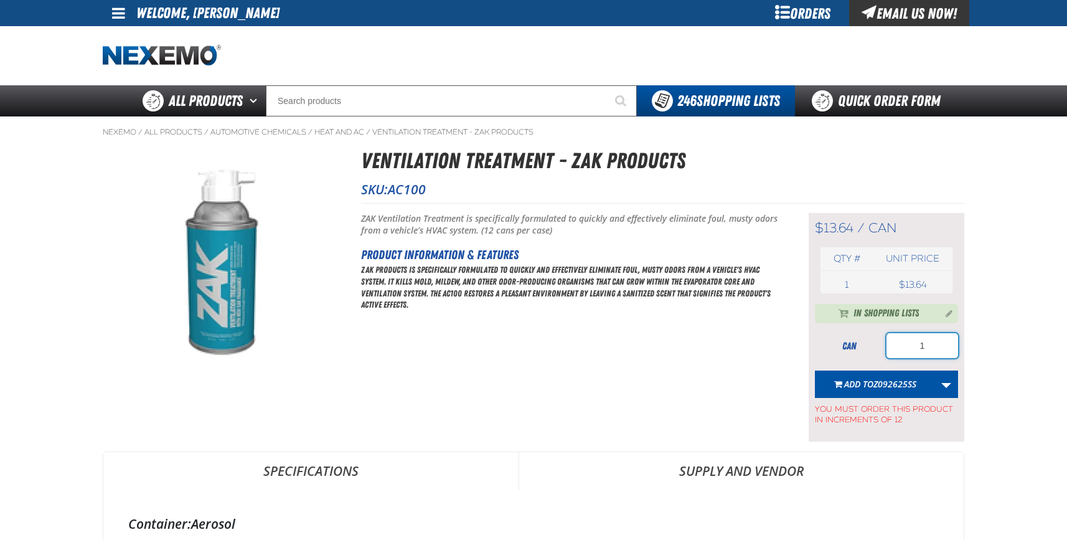
drag, startPoint x: 929, startPoint y: 346, endPoint x: 854, endPoint y: 346, distance: 74.1
click at [857, 346] on div "can 1" at bounding box center [886, 345] width 143 height 25
type input "48"
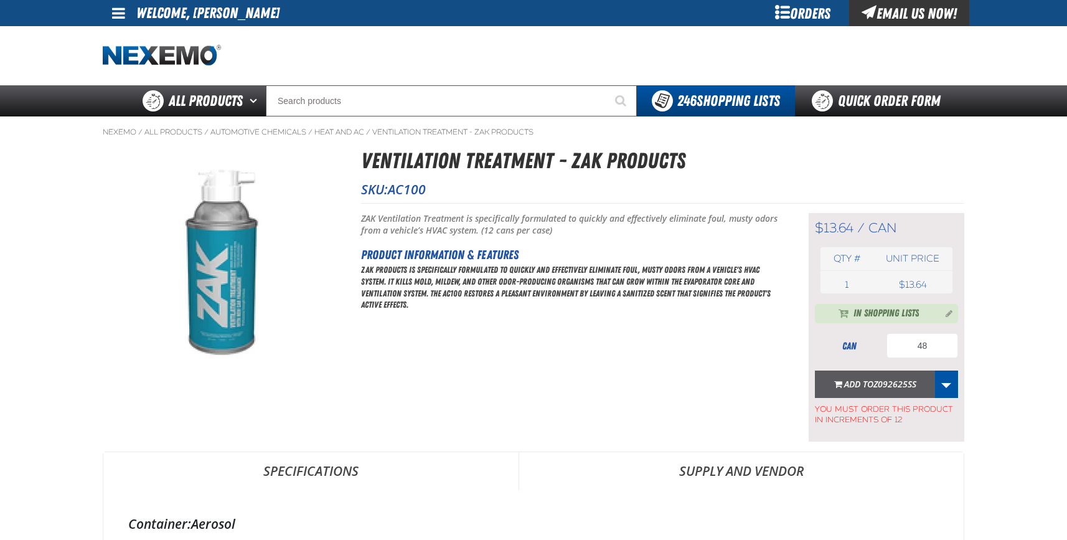
click at [876, 389] on span "Z092625SS" at bounding box center [895, 384] width 43 height 12
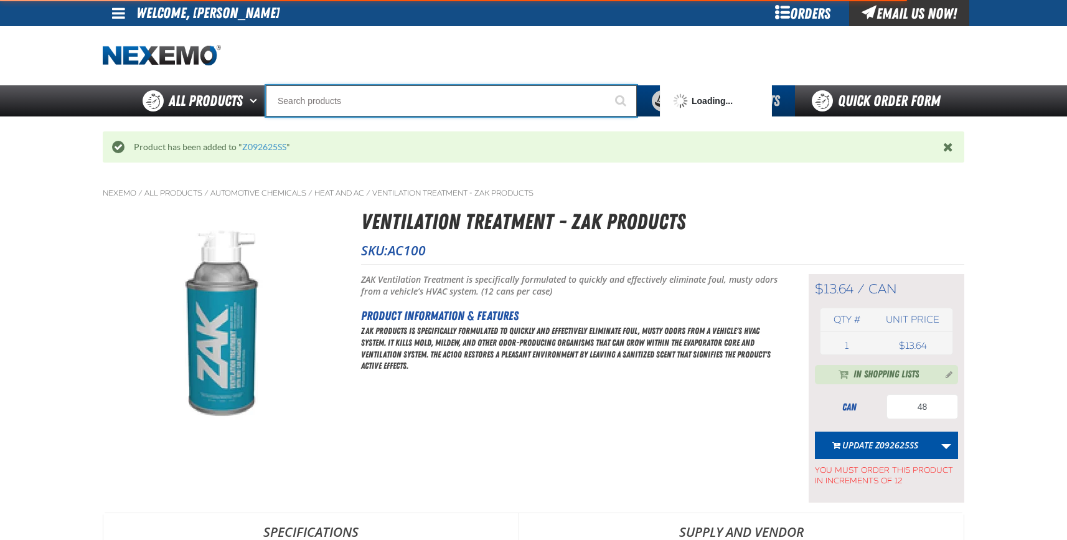
click at [303, 98] on input "Search" at bounding box center [451, 100] width 371 height 31
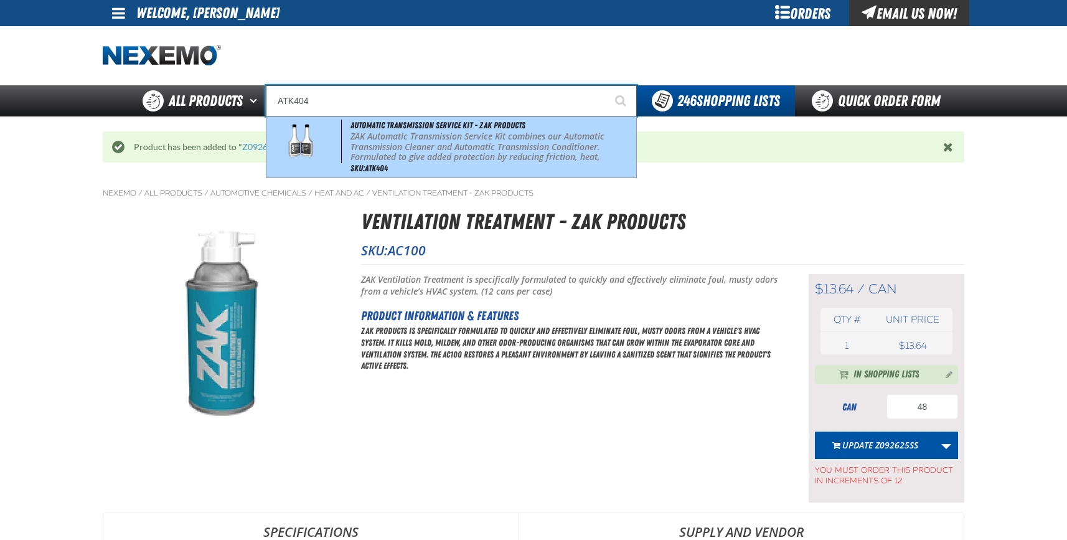
click at [392, 142] on p "ZAK Automatic Transmission Service Kit combines our Automatic Transmission Clea…" at bounding box center [492, 157] width 283 height 52
type input "Automatic Transmission Service Kit - ZAK Products"
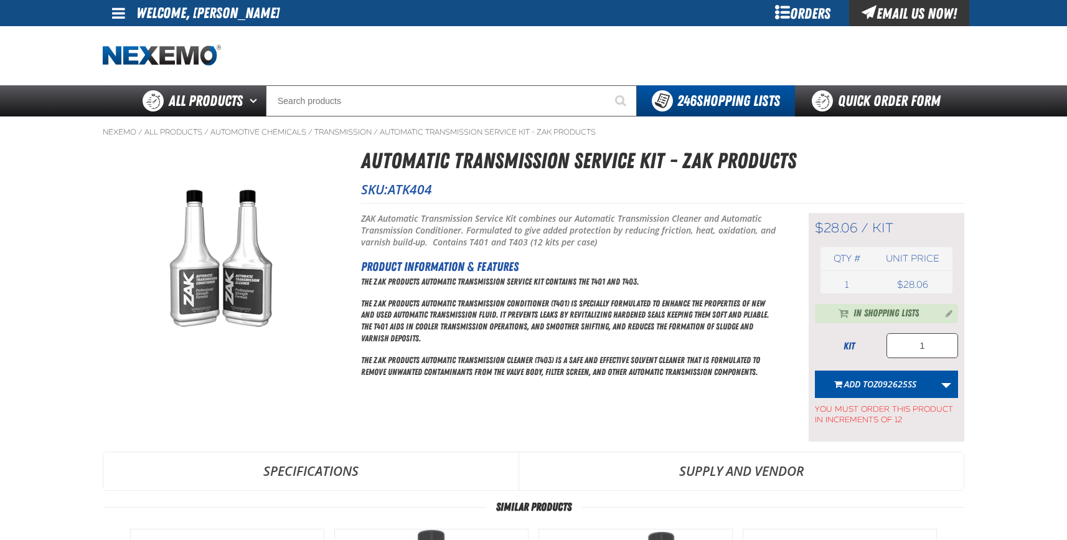
type input "12"
drag, startPoint x: 933, startPoint y: 351, endPoint x: 868, endPoint y: 352, distance: 64.8
click at [869, 352] on div "kit 1" at bounding box center [886, 345] width 143 height 25
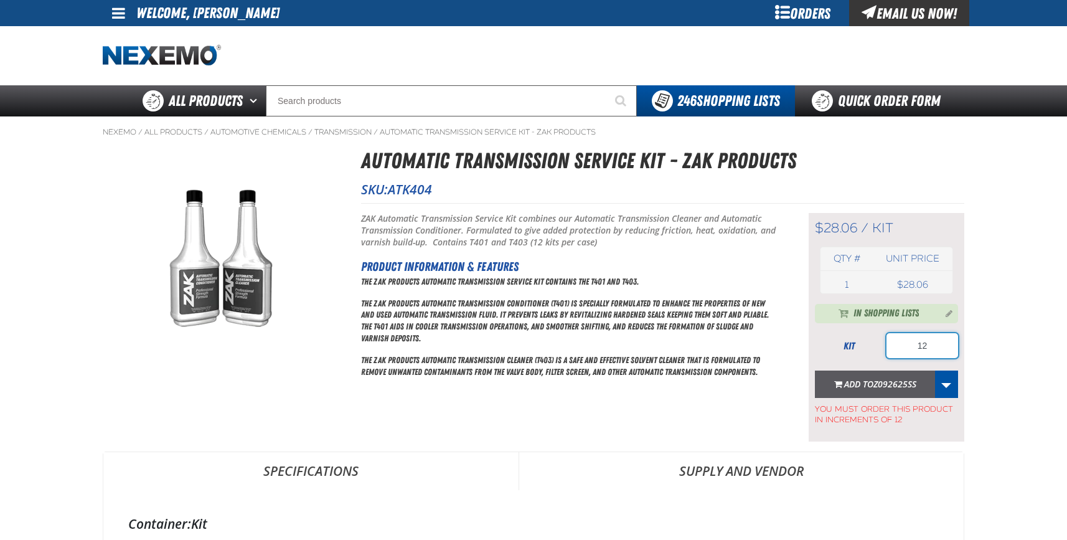
type input "12"
click at [880, 388] on span "Z092625SS" at bounding box center [895, 384] width 43 height 12
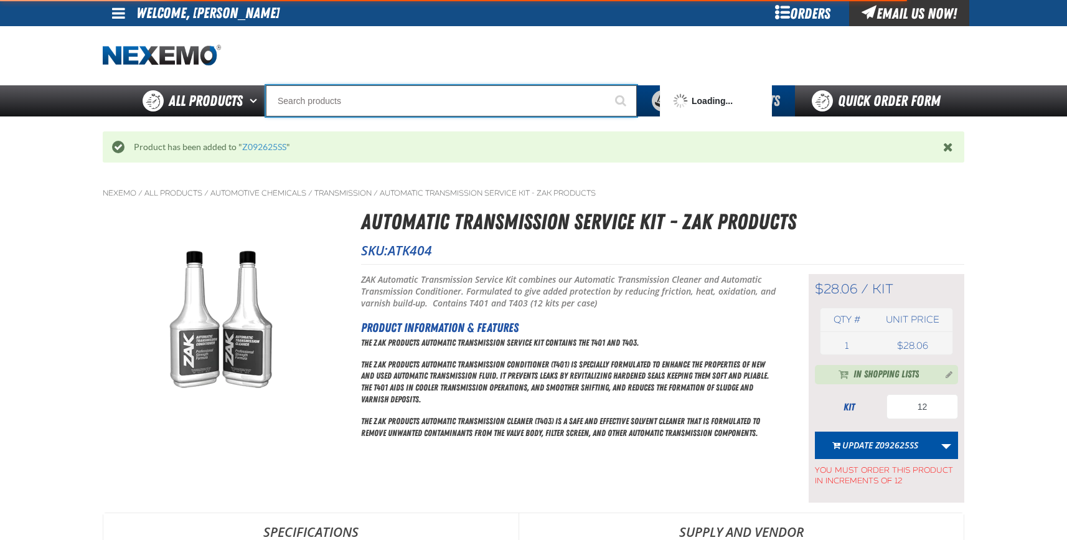
click at [302, 103] on input "Search" at bounding box center [451, 100] width 371 height 31
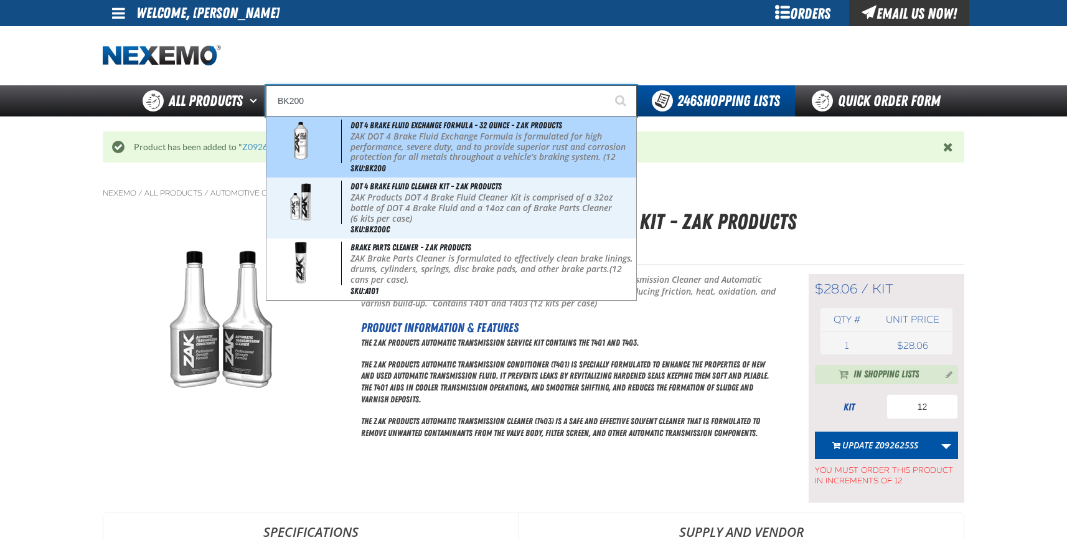
click at [438, 130] on span "DOT 4 Brake Fluid Exchange Formula - 32 Ounce - ZAK Products" at bounding box center [457, 125] width 212 height 10
type input "DOT 4 Brake Fluid Exchange Formula - 32 Ounce - ZAK Products"
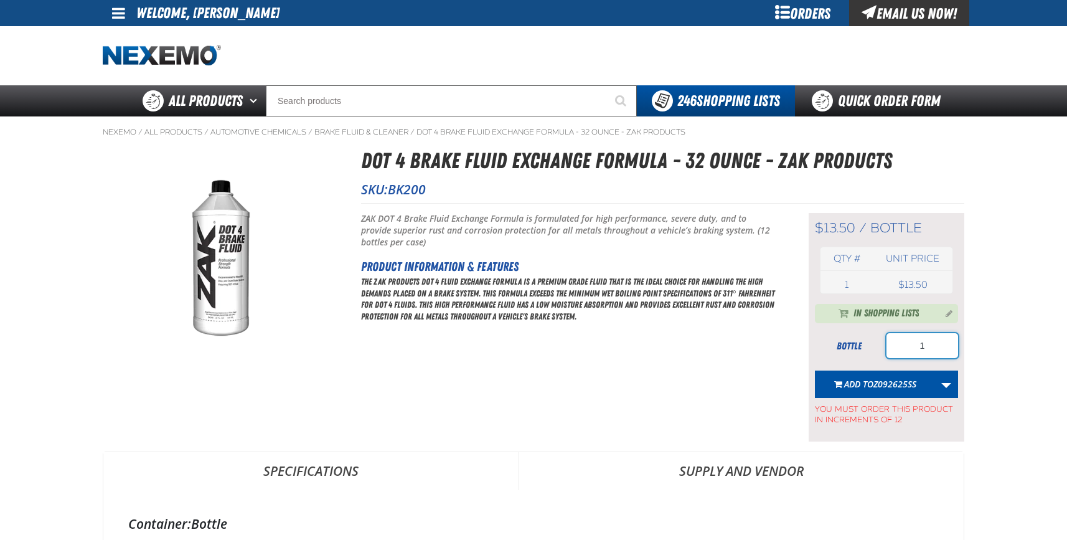
drag, startPoint x: 937, startPoint y: 345, endPoint x: 858, endPoint y: 347, distance: 78.5
click at [859, 351] on div "bottle 1" at bounding box center [886, 345] width 143 height 25
type input "48"
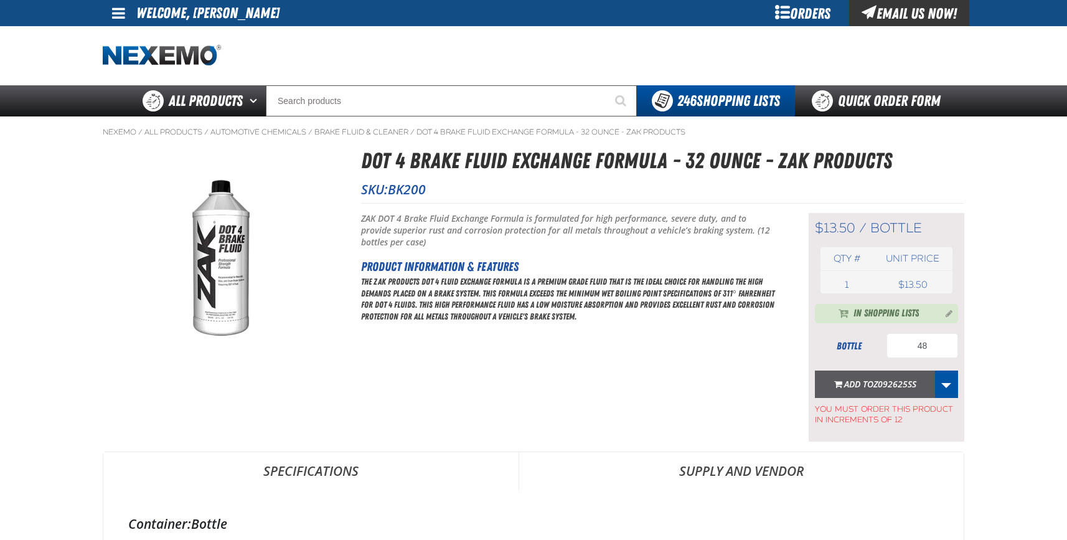
click at [871, 383] on span "Add to Z092625SS" at bounding box center [881, 384] width 72 height 12
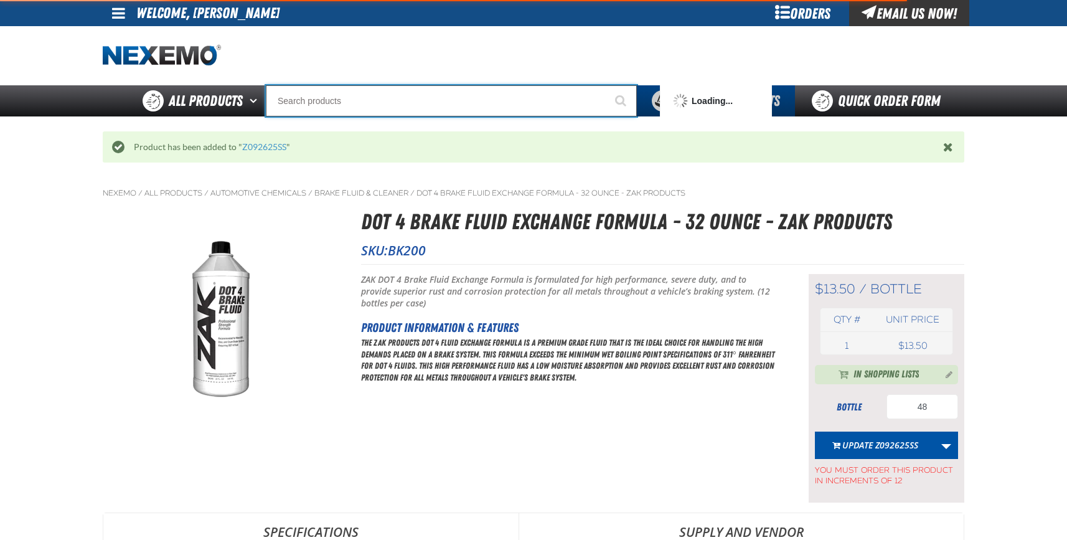
click at [308, 105] on input "Search" at bounding box center [451, 100] width 371 height 31
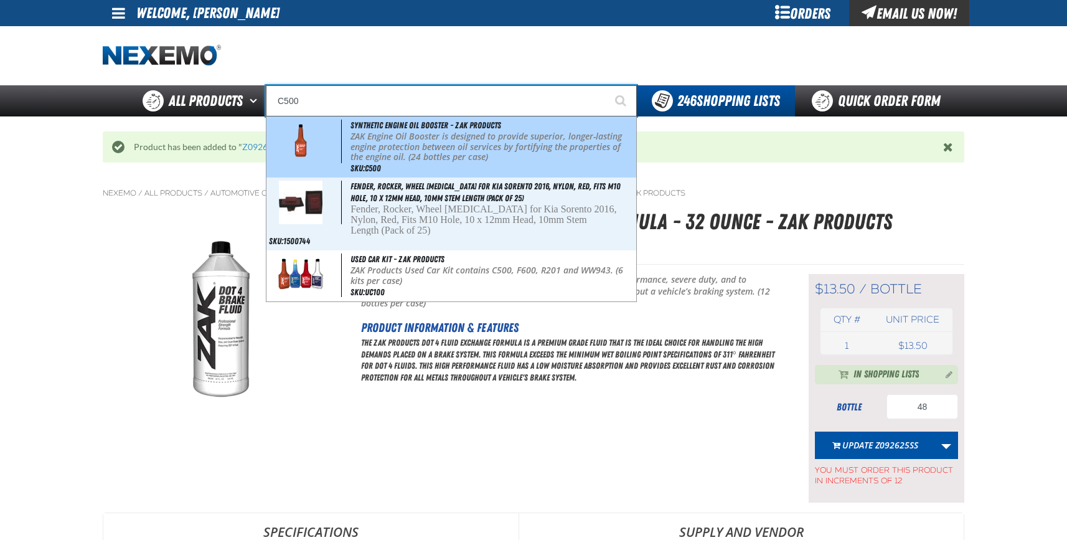
click at [377, 141] on p "ZAK Engine Oil Booster is designed to provide superior, longer-lasting engine p…" at bounding box center [492, 146] width 283 height 31
type input "Synthetic Engine Oil Booster - ZAK Products"
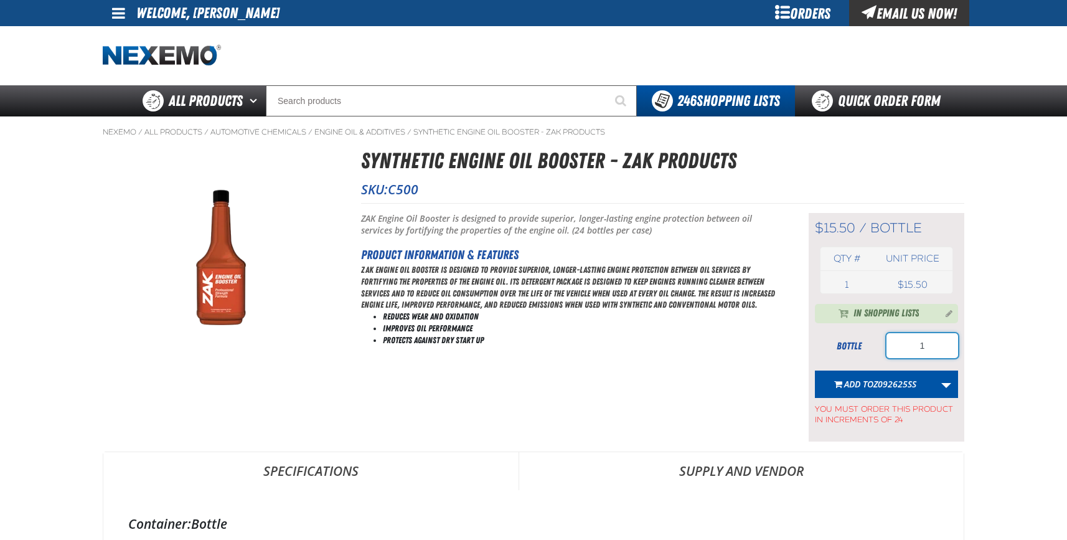
drag, startPoint x: 930, startPoint y: 348, endPoint x: 876, endPoint y: 351, distance: 53.6
click at [886, 352] on div "bottle 1" at bounding box center [886, 345] width 143 height 25
type input "72"
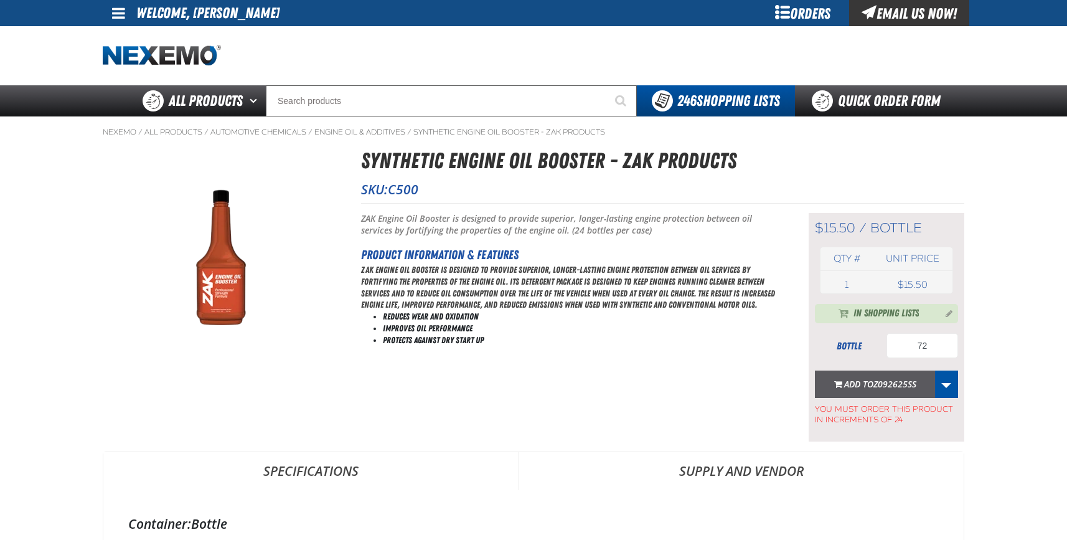
click at [877, 382] on span "Z092625SS" at bounding box center [895, 384] width 43 height 12
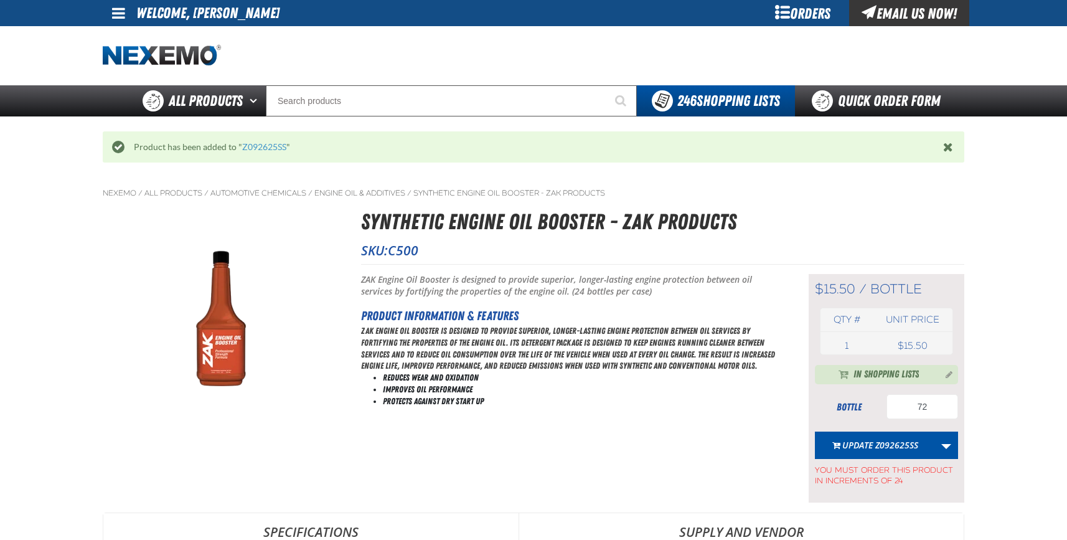
click at [862, 442] on button "Update Z092625SS" at bounding box center [875, 445] width 120 height 27
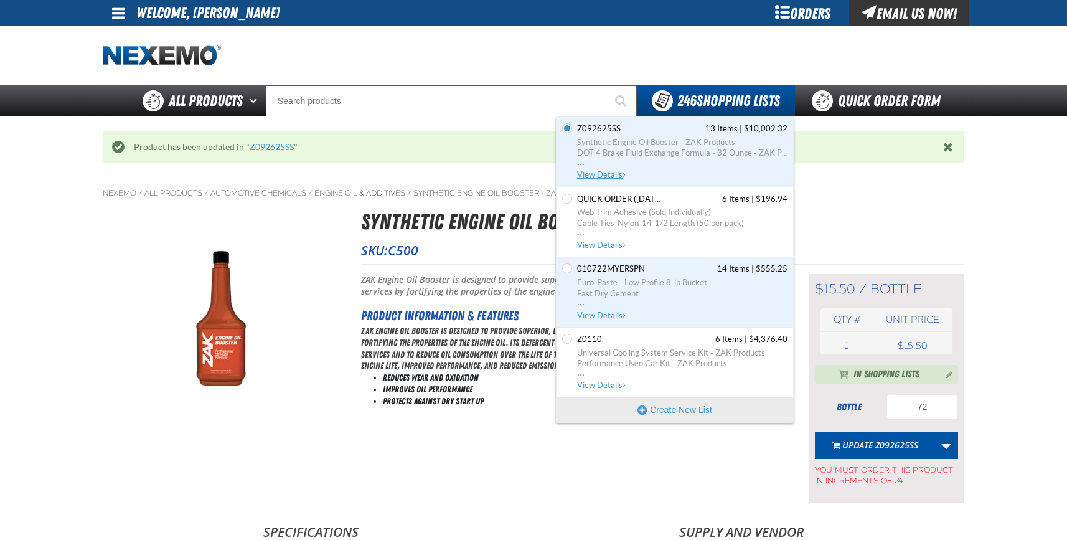
click at [607, 173] on span "View Details" at bounding box center [602, 174] width 50 height 9
